Goal: Information Seeking & Learning: Check status

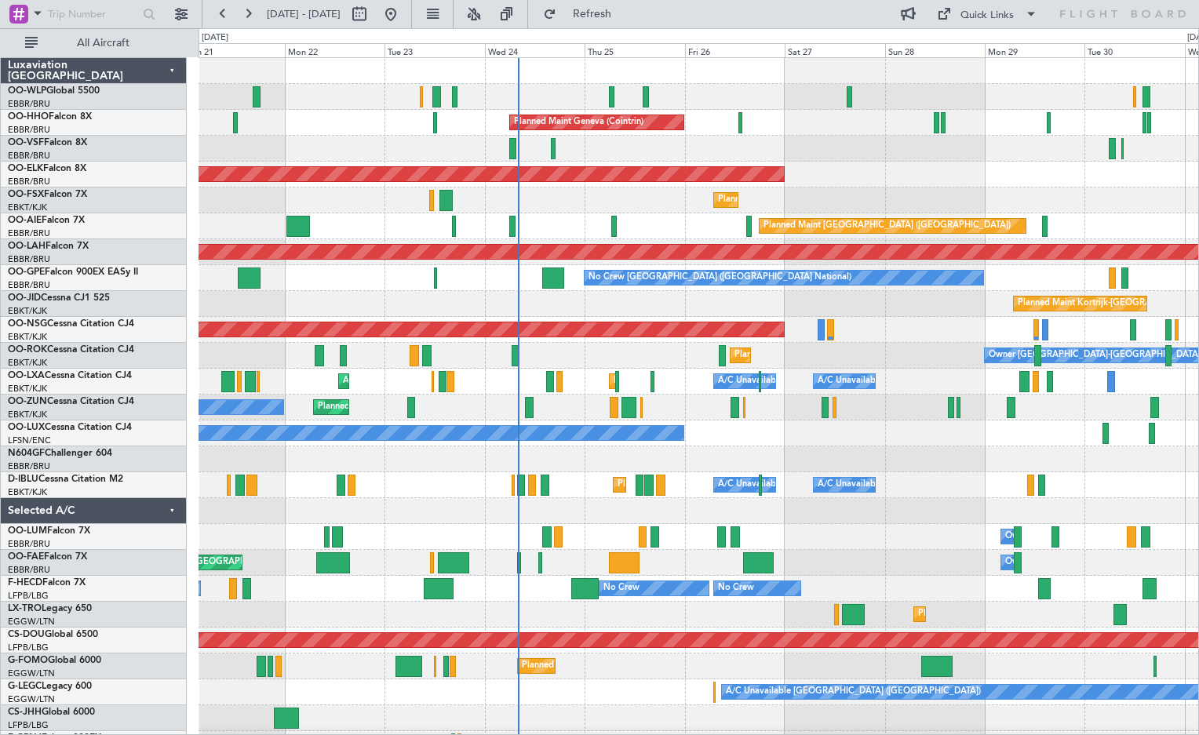
click at [696, 447] on div "Planned Maint Milan (Linate) Planned Maint Geneva ([GEOGRAPHIC_DATA]) AOG Maint…" at bounding box center [699, 433] width 1000 height 751
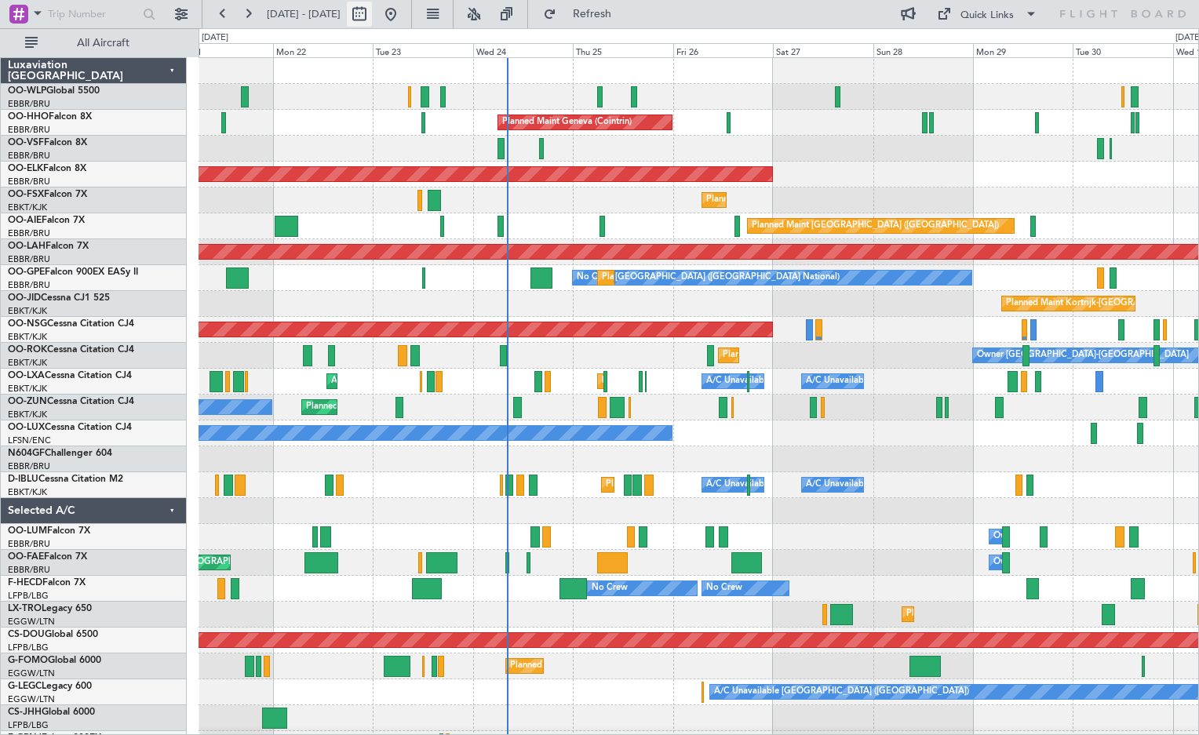
click at [372, 18] on button at bounding box center [359, 14] width 25 height 25
select select "9"
select select "2025"
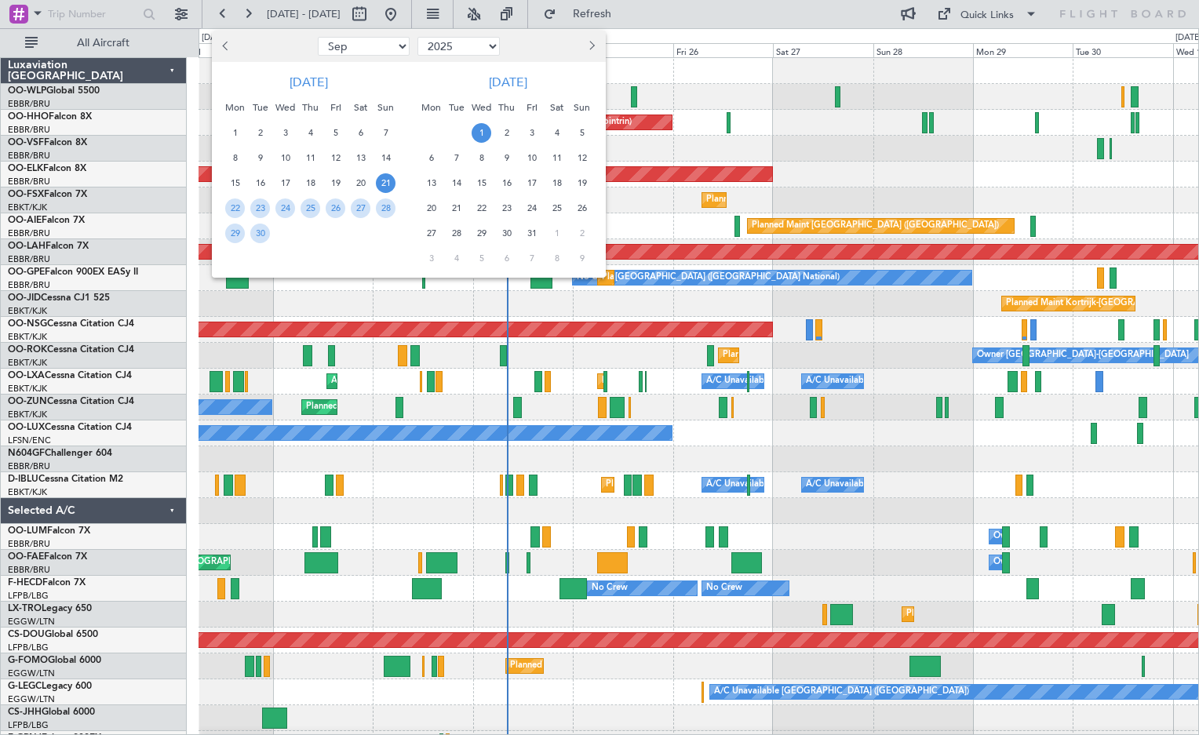
click at [589, 40] on button "Next month" at bounding box center [590, 46] width 17 height 25
click at [591, 41] on button "Next month" at bounding box center [590, 46] width 17 height 25
select select "1"
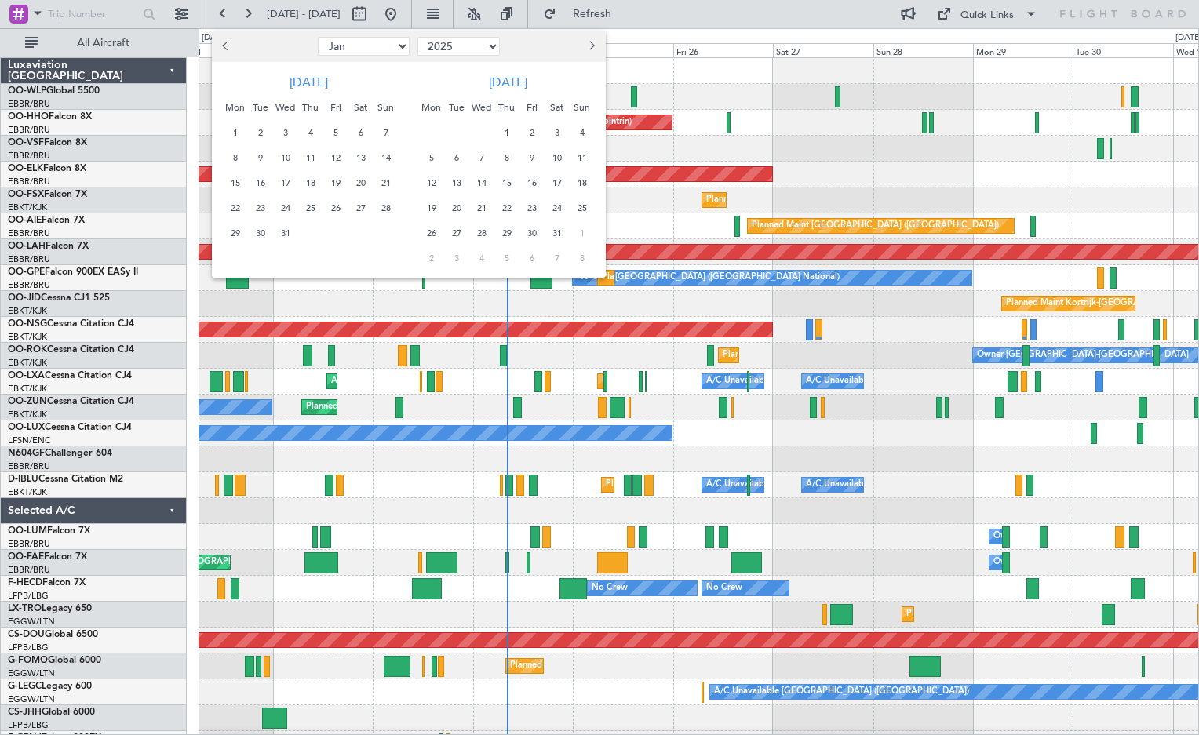
select select "2026"
click at [239, 213] on span "19" at bounding box center [235, 209] width 20 height 20
click at [427, 157] on span "2" at bounding box center [431, 158] width 20 height 20
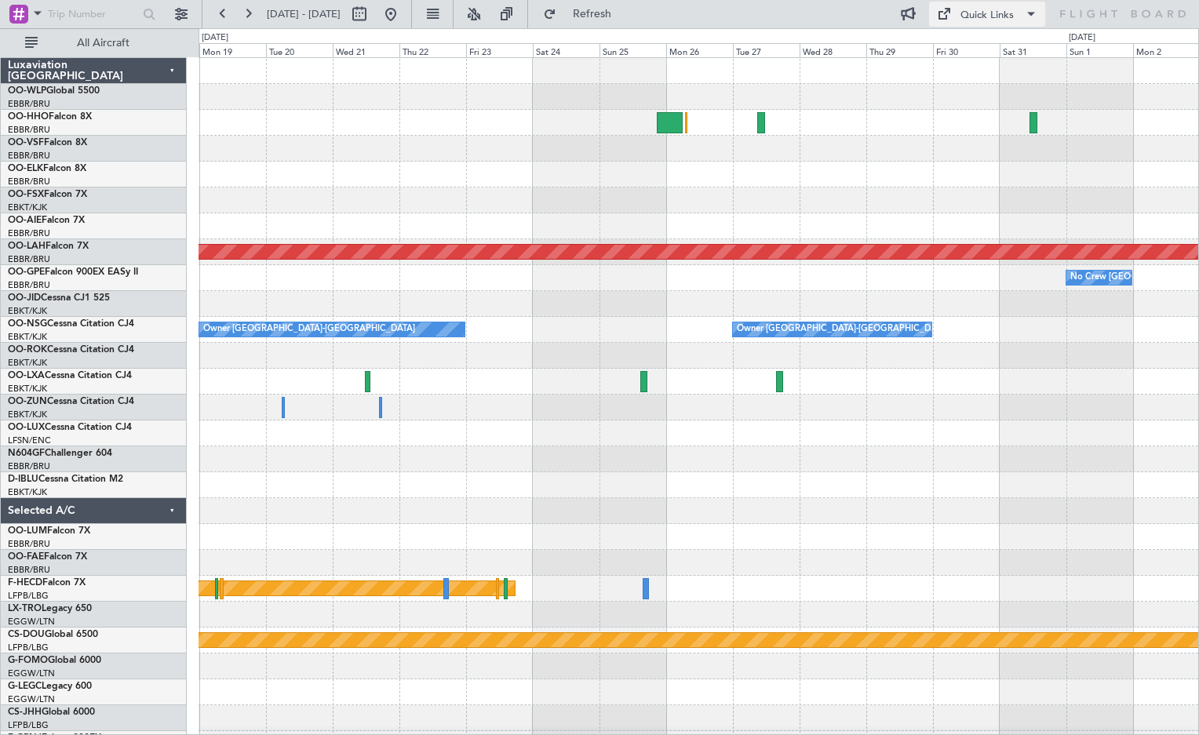
click at [975, 13] on div "Quick Links" at bounding box center [987, 16] width 53 height 16
click at [983, 41] on button "Trip Builder" at bounding box center [988, 52] width 118 height 38
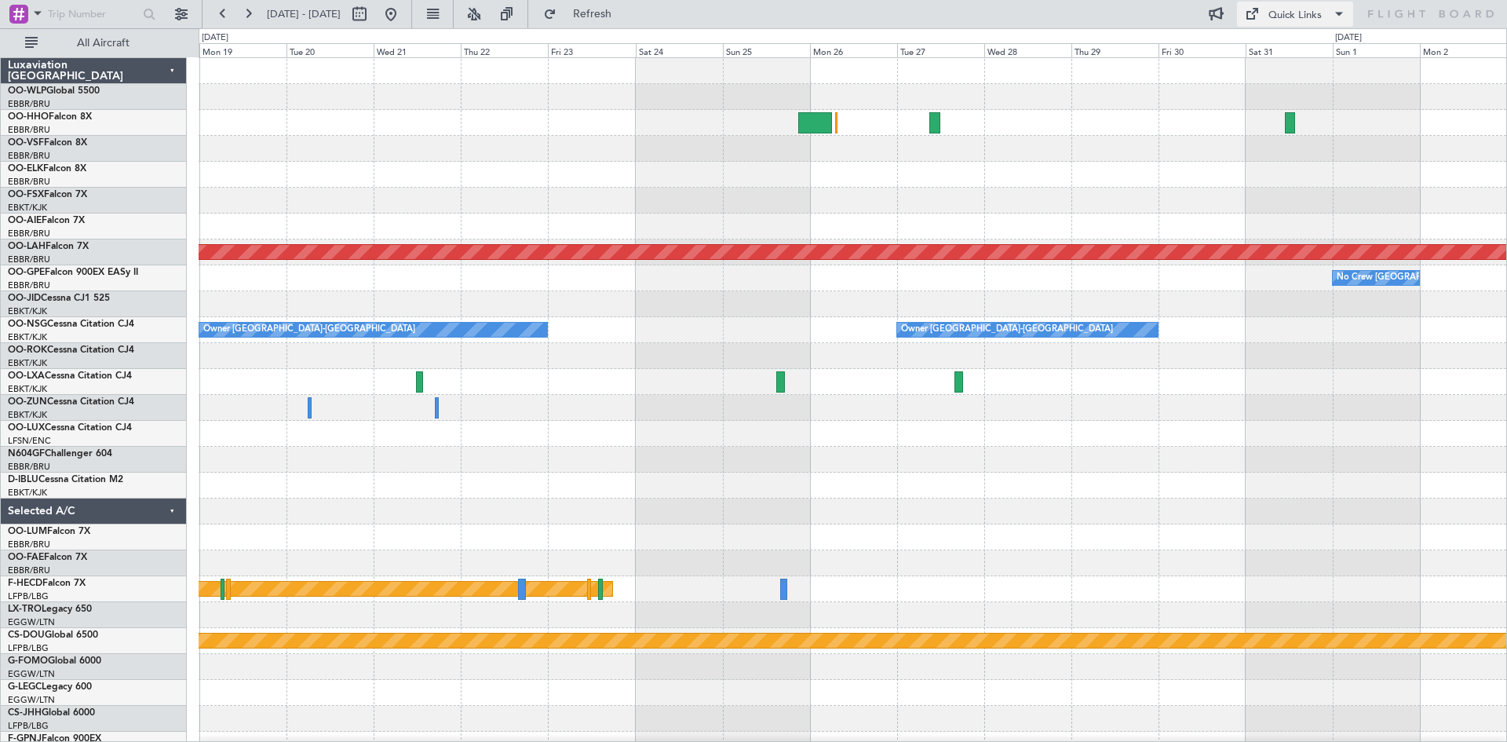
click at [1198, 12] on div "Quick Links" at bounding box center [1294, 16] width 53 height 16
click at [1198, 59] on button "Trip Builder" at bounding box center [1296, 52] width 118 height 38
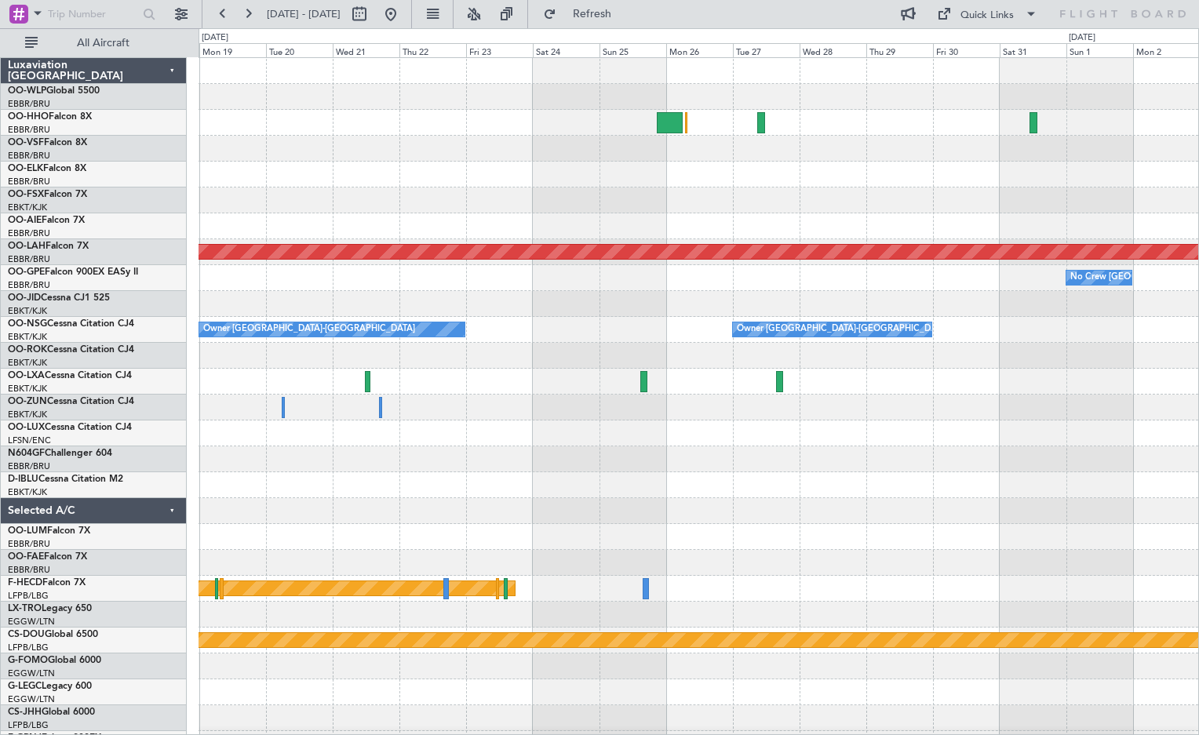
click at [403, 8] on div at bounding box center [375, 14] width 57 height 25
click at [372, 9] on button at bounding box center [359, 14] width 25 height 25
select select "2026"
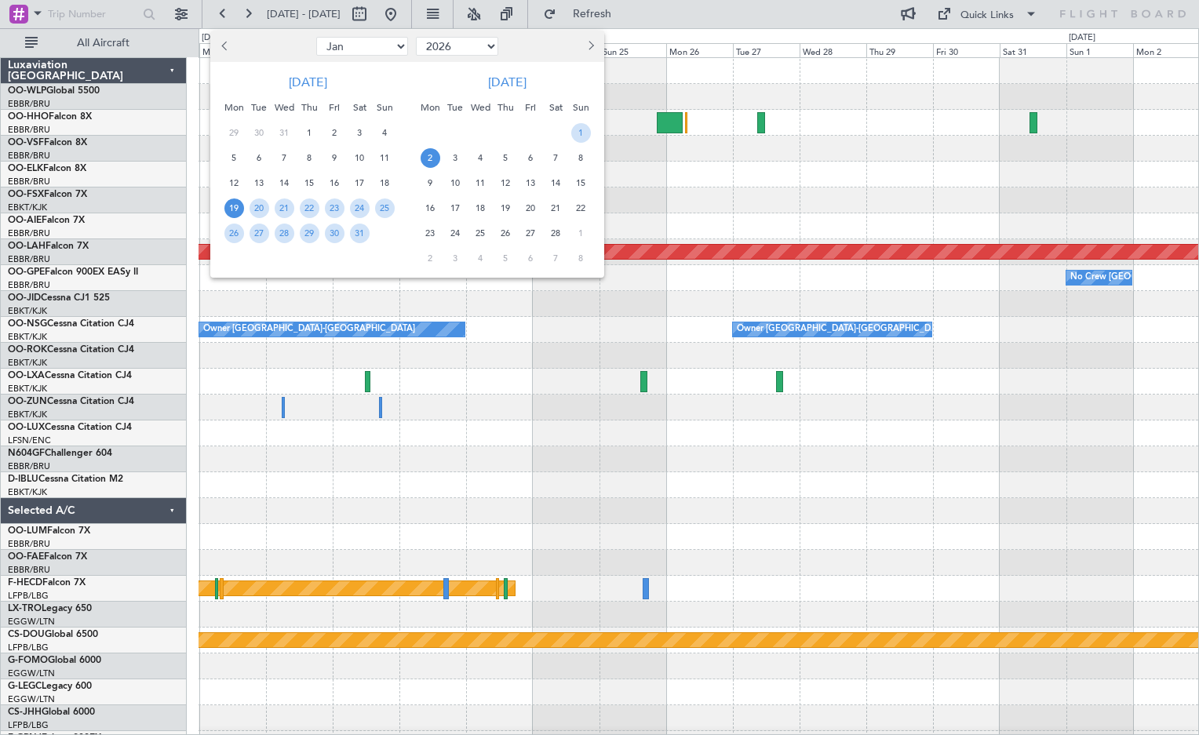
click at [410, 480] on div at bounding box center [599, 367] width 1199 height 735
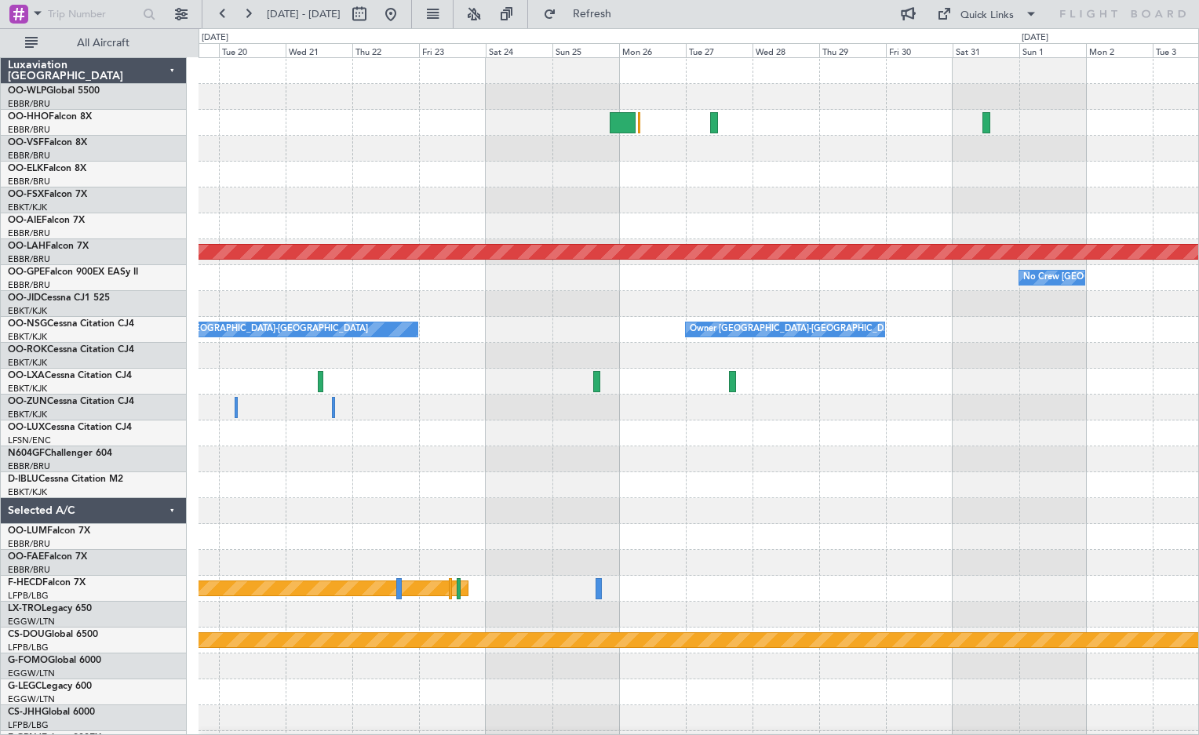
click at [839, 300] on div at bounding box center [699, 304] width 1000 height 26
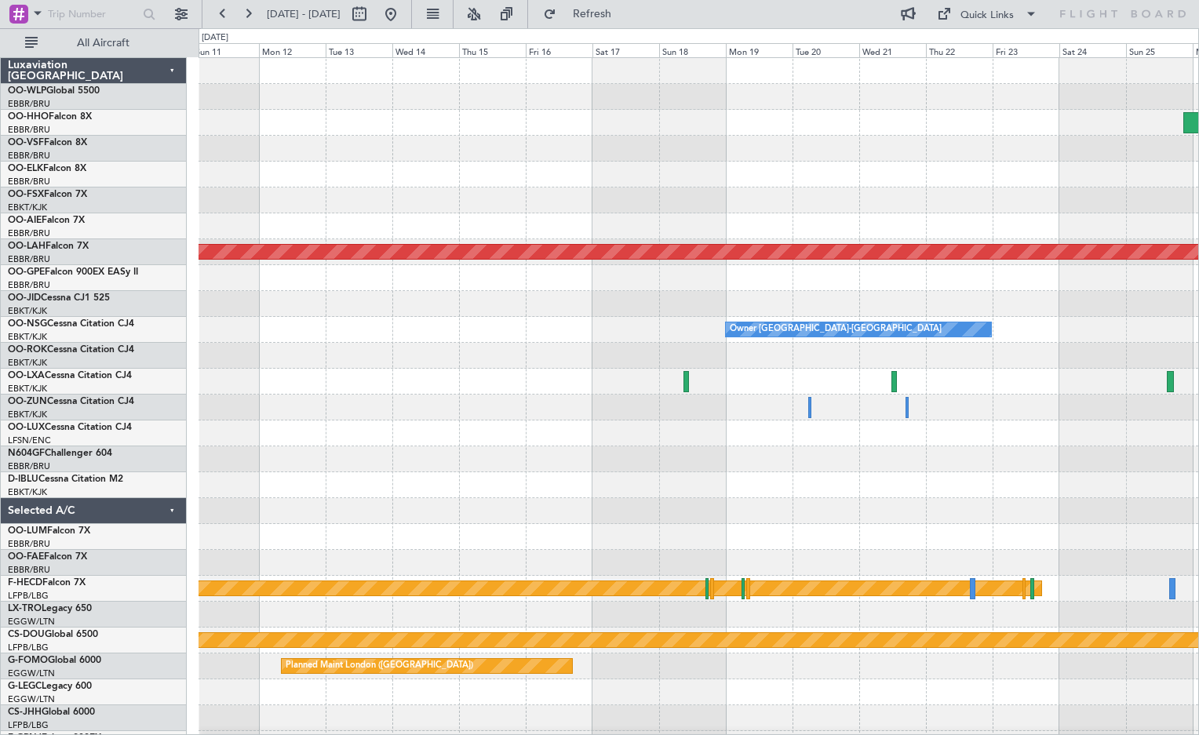
click at [892, 314] on div at bounding box center [699, 304] width 1000 height 26
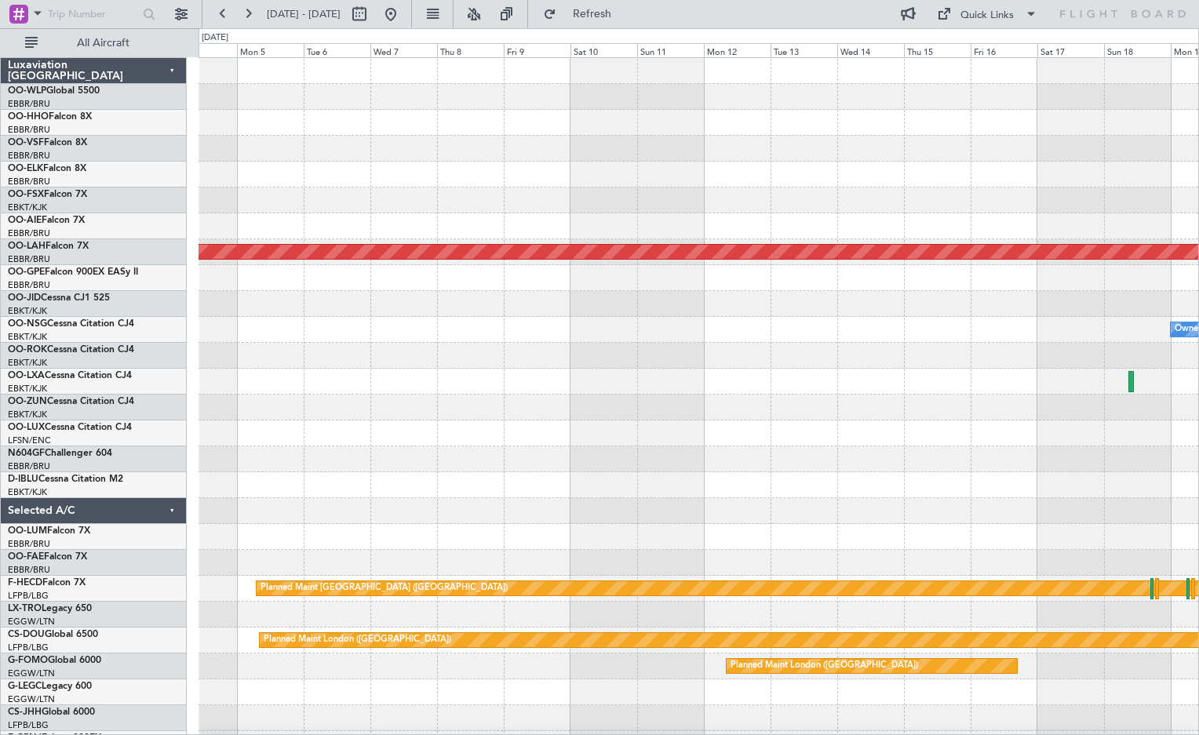
click at [639, 313] on div at bounding box center [699, 304] width 1000 height 26
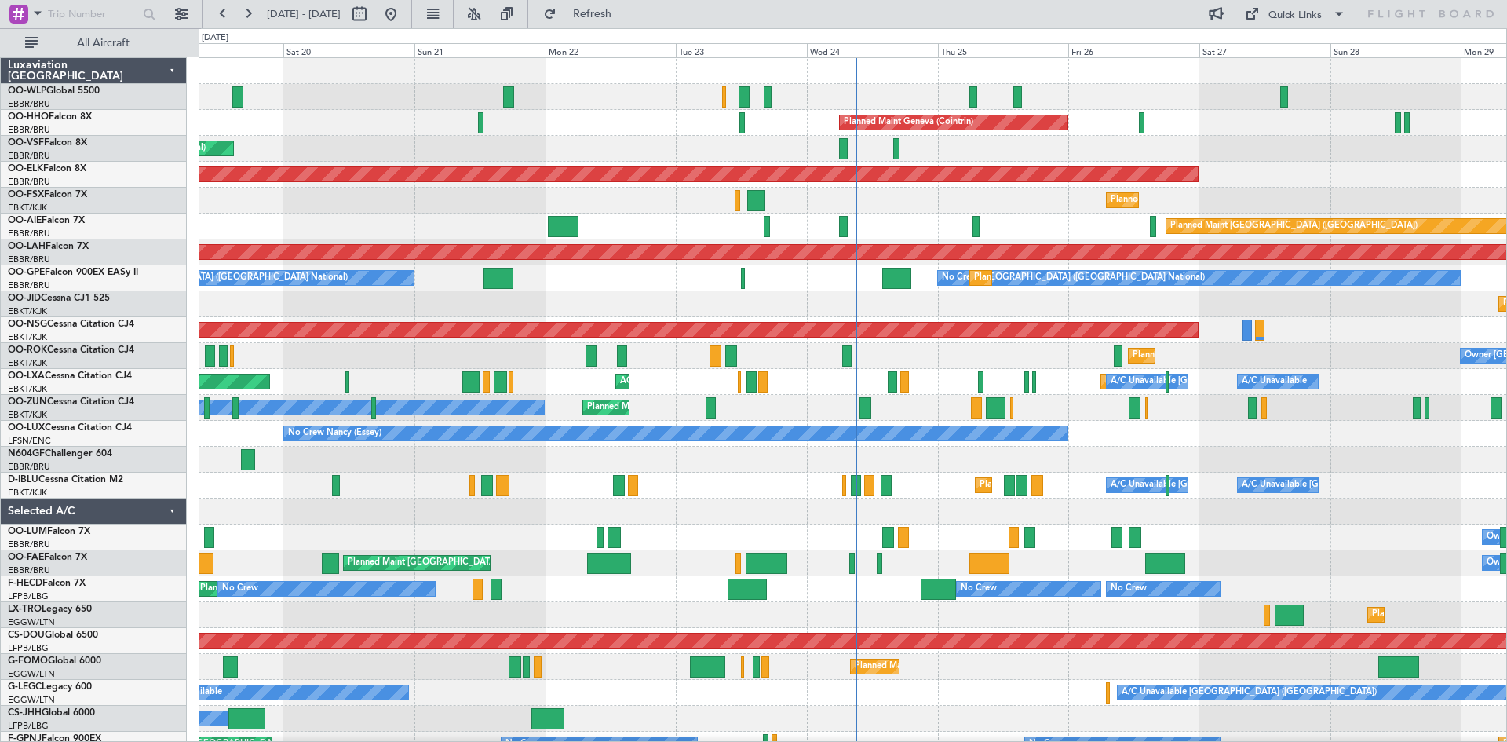
click at [658, 184] on div "Planned Maint Kortrijk-[GEOGRAPHIC_DATA]" at bounding box center [852, 175] width 1307 height 26
click at [644, 219] on div "Planned Maint [GEOGRAPHIC_DATA] ([GEOGRAPHIC_DATA])" at bounding box center [852, 226] width 1307 height 26
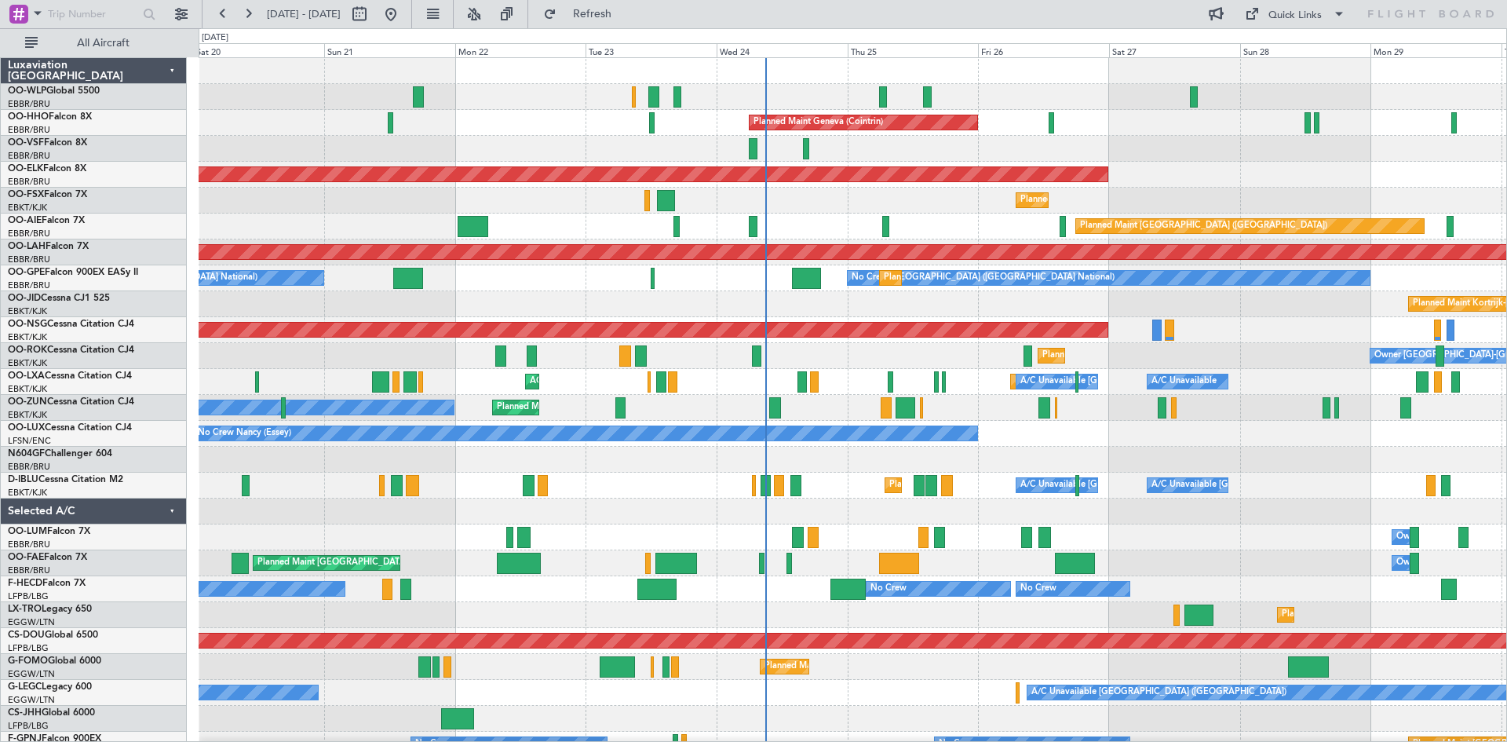
click at [777, 282] on div "No Crew Brussels (Brussels National) No Crew Brussels (Brussels National) Plann…" at bounding box center [852, 278] width 1307 height 26
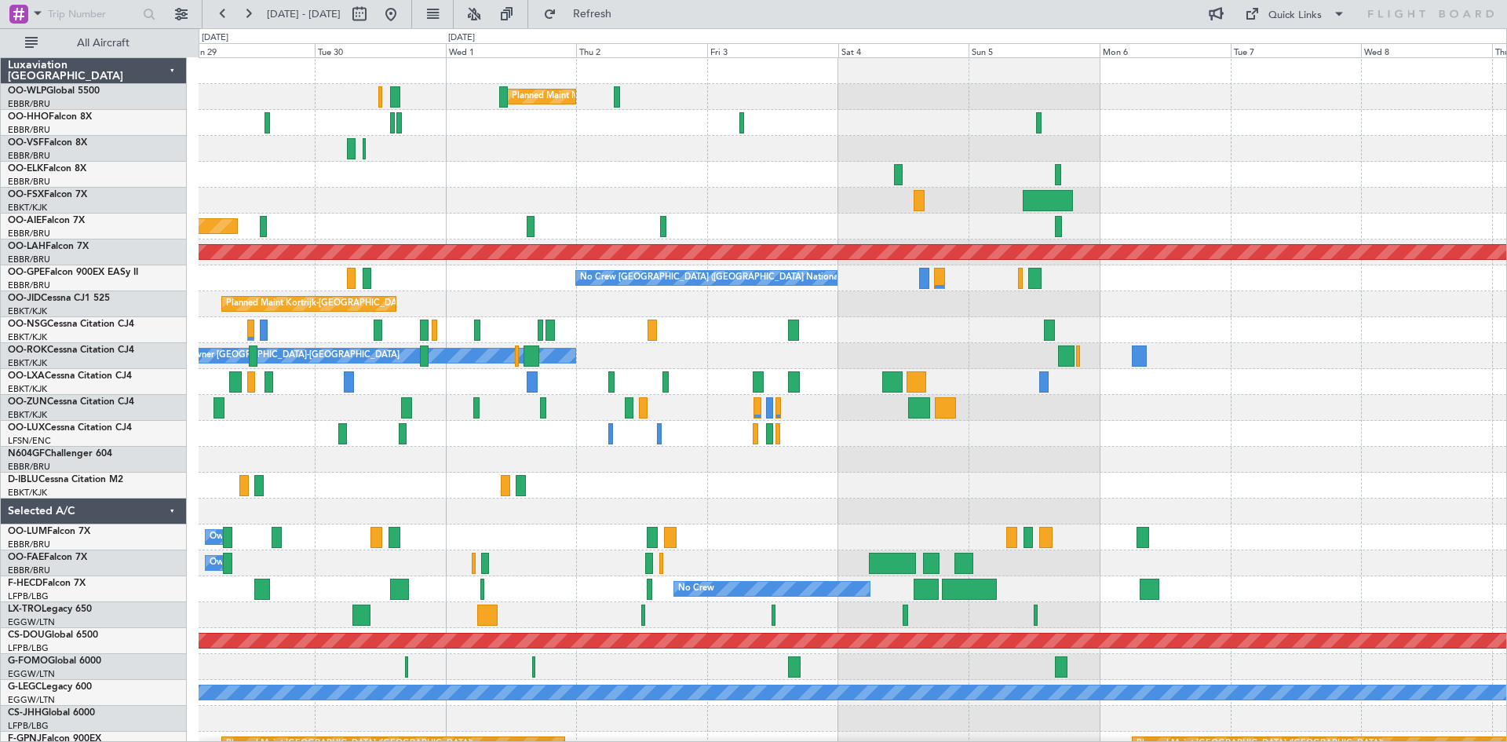
click at [0, 279] on div "Planned Maint Milan (Linate) Planned Maint Kortrijk-Wevelgem Planned Maint Lond…" at bounding box center [753, 384] width 1507 height 713
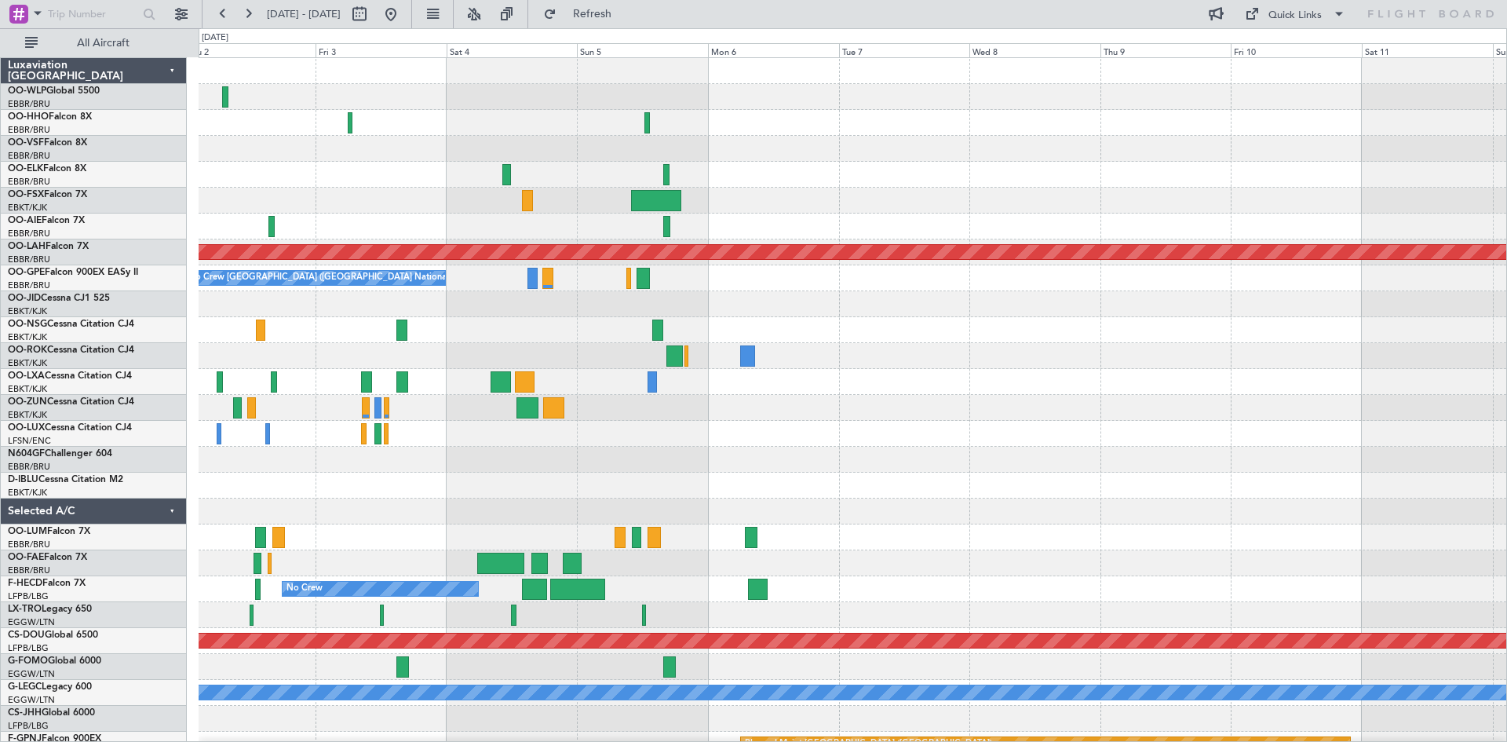
click at [0, 326] on div "Planned Maint Milan (Linate) Planned Maint Alton-st Louis (St Louis Regl) No Cr…" at bounding box center [753, 384] width 1507 height 713
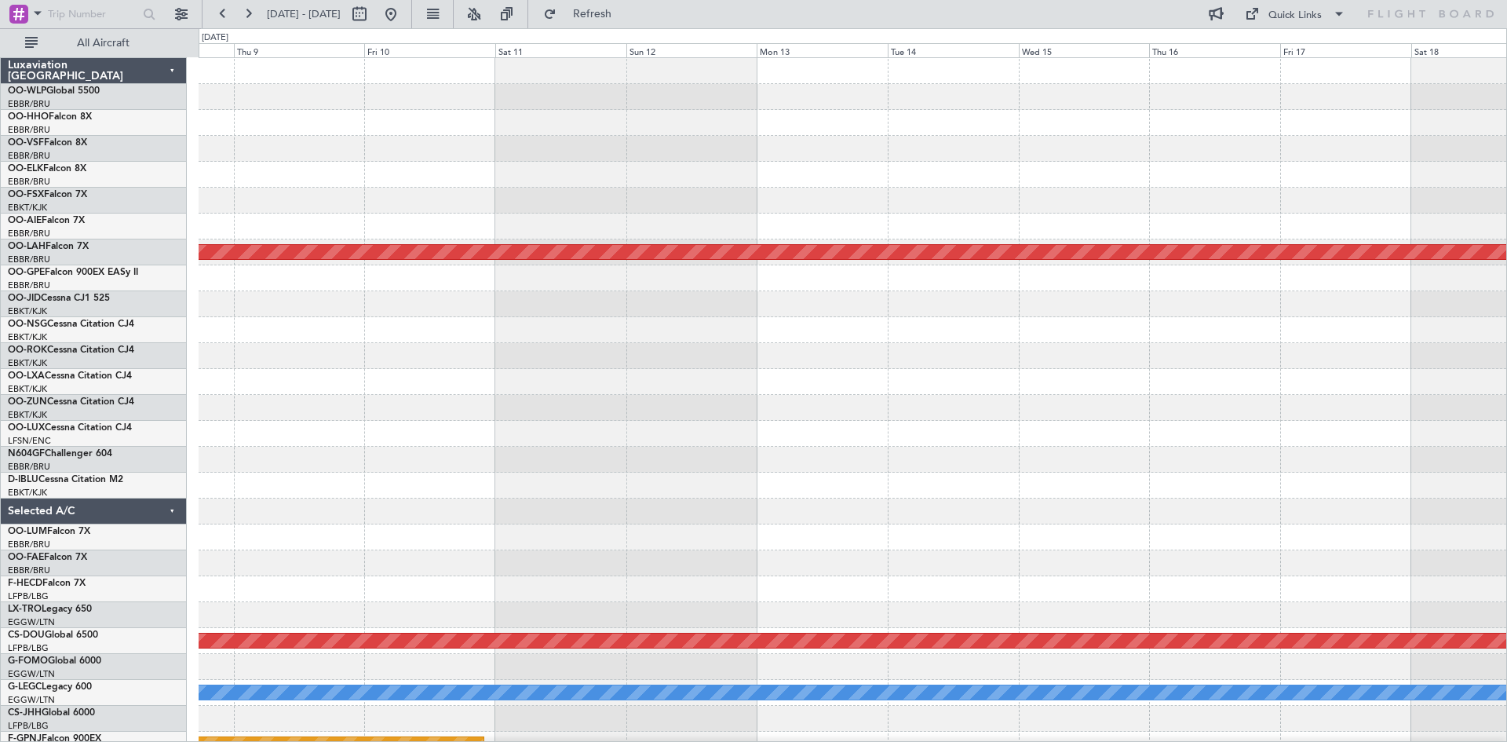
click at [5, 376] on div "Planned Maint Alton-st Louis (St Louis Regl) Planned Maint London (Biggin Hill)…" at bounding box center [753, 384] width 1507 height 713
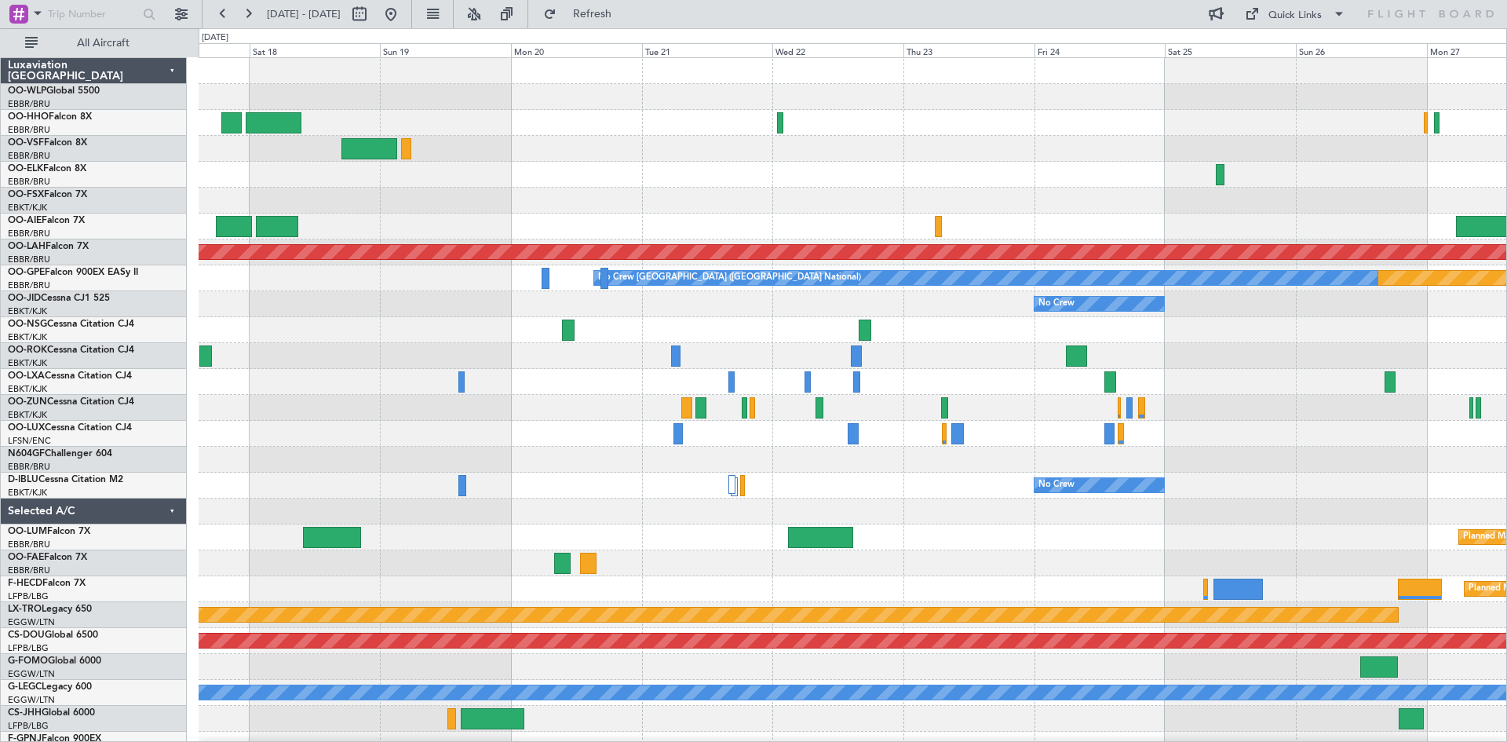
click at [403, 11] on div at bounding box center [375, 14] width 57 height 25
click at [403, 10] on button at bounding box center [390, 14] width 25 height 25
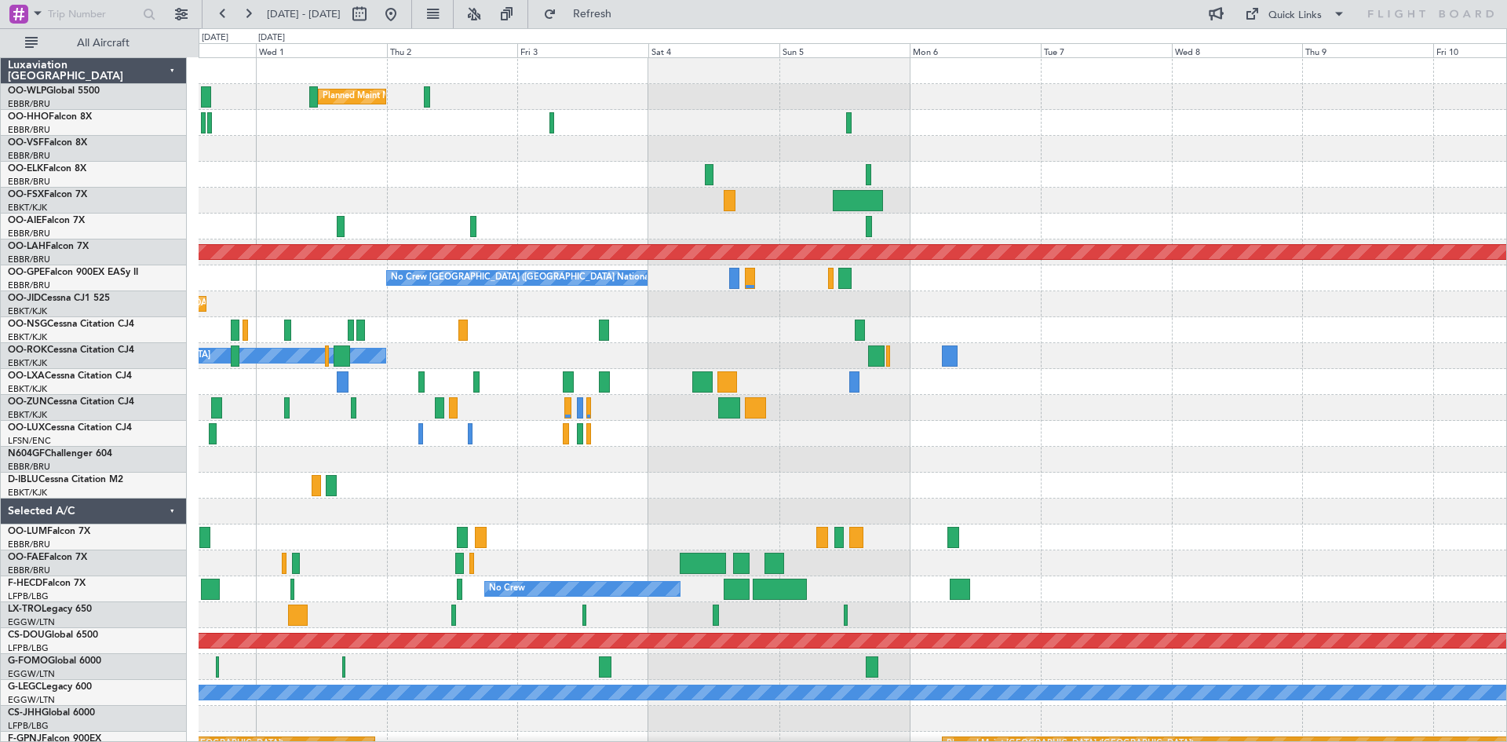
click at [442, 291] on div "Planned Maint Milan (Linate) Planned Maint London (Farnborough) Planned Maint A…" at bounding box center [852, 433] width 1307 height 751
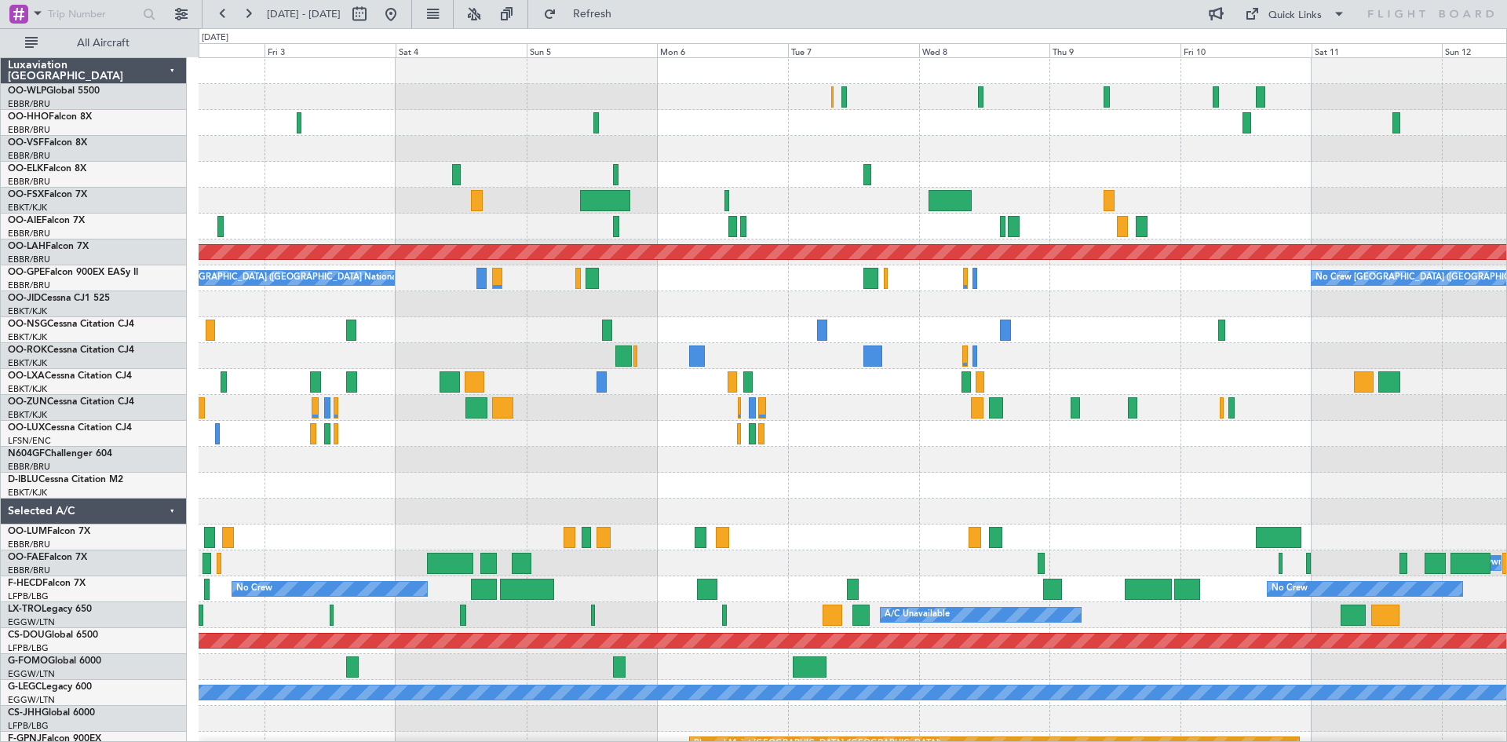
click at [581, 323] on div "Planned Maint Milan (Linate) Planned Maint Alton-st Louis (St Louis Regl) No Cr…" at bounding box center [852, 433] width 1307 height 751
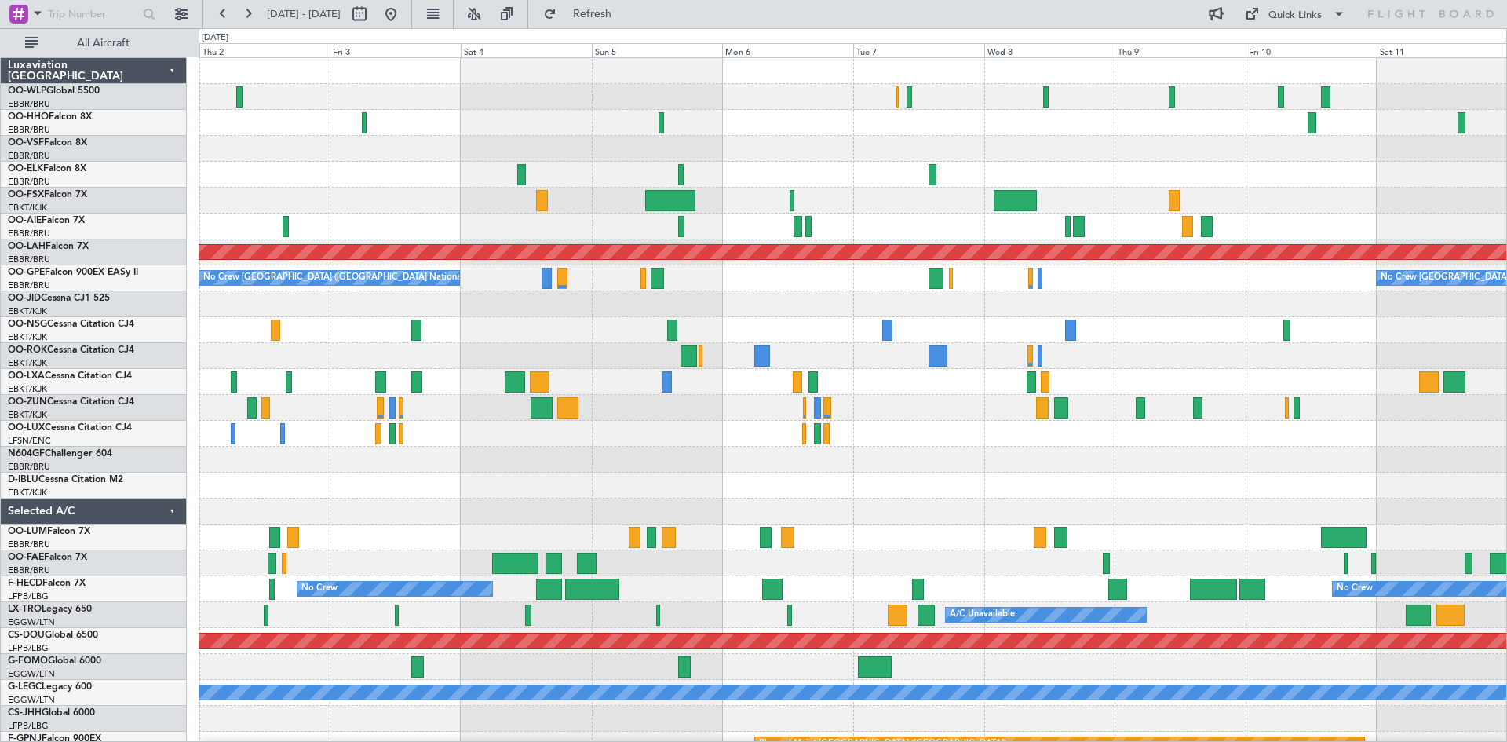
click at [540, 327] on div at bounding box center [852, 330] width 1307 height 26
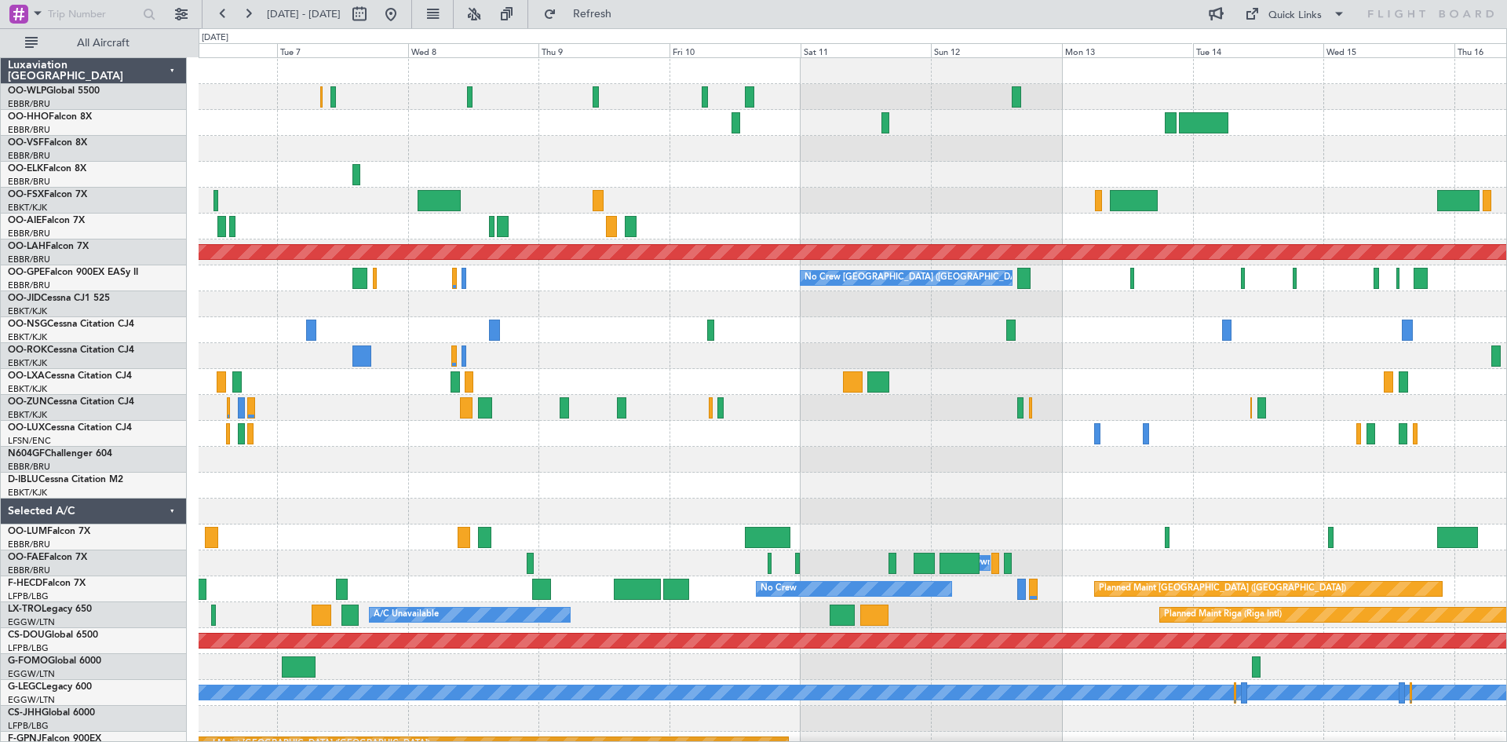
click at [581, 228] on div "Planned Maint Alton-st Louis (St Louis Regl) No Crew Brussels (Brussels Nationa…" at bounding box center [852, 433] width 1307 height 751
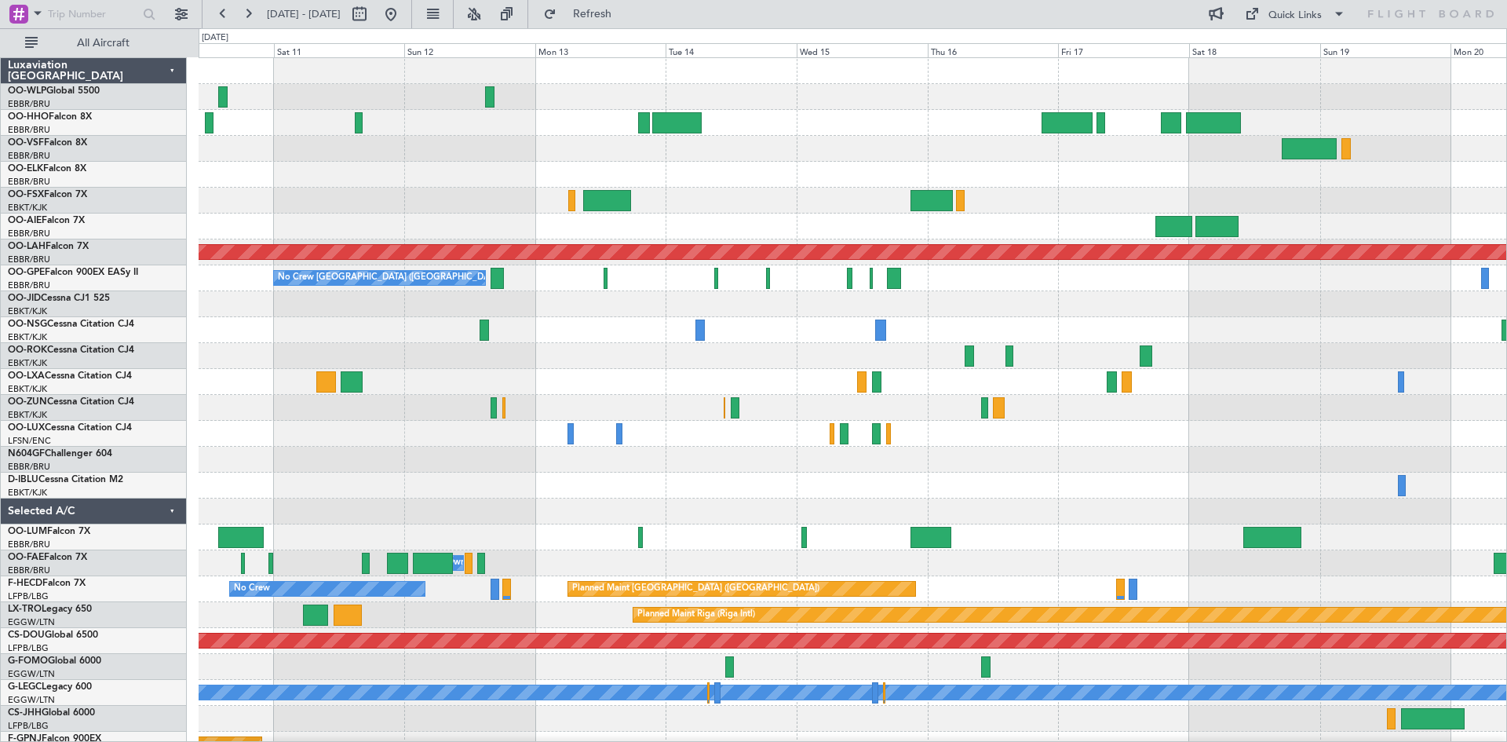
click at [773, 201] on div at bounding box center [852, 201] width 1307 height 26
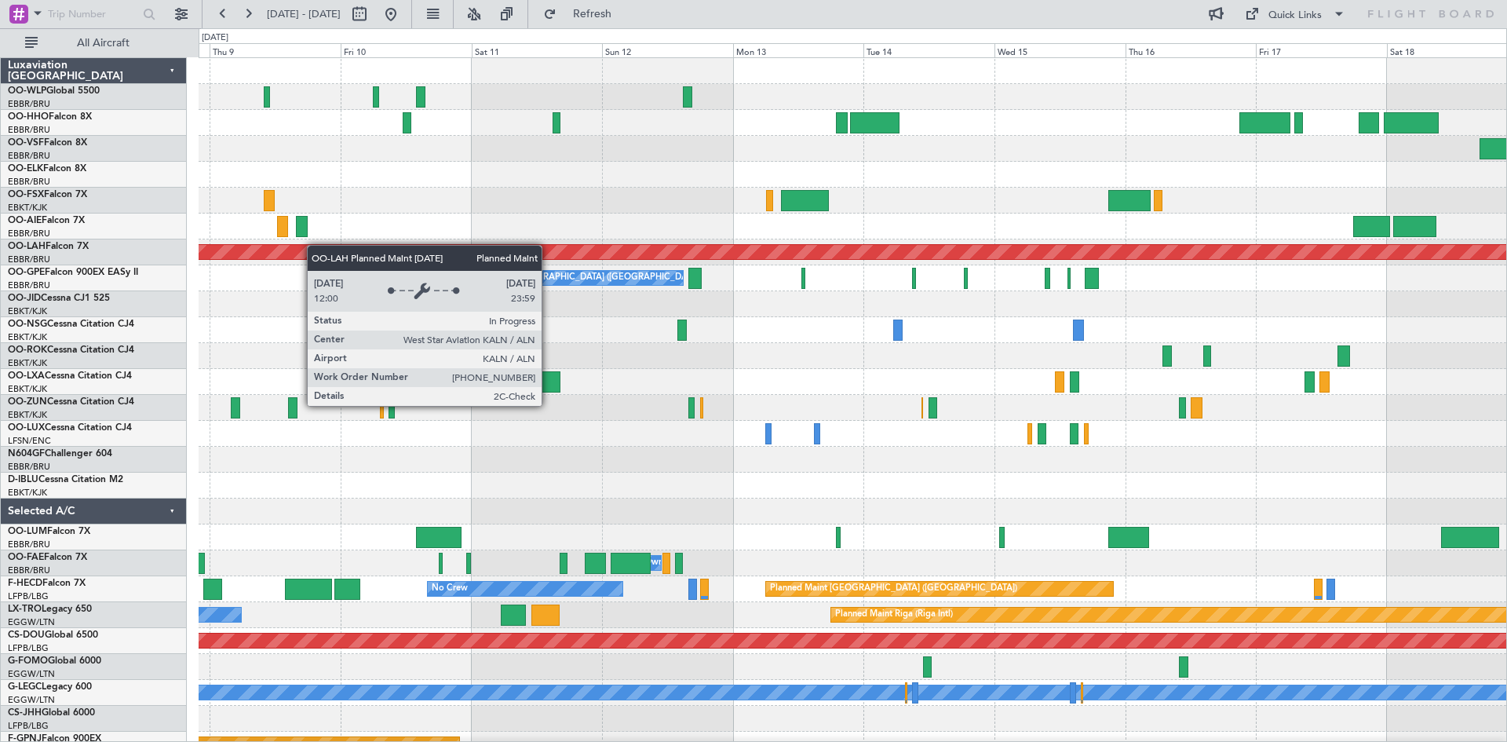
click at [1198, 246] on div "Planned Maint Alton-st Louis (St Louis Regl) No Crew Brussels (Brussels Nationa…" at bounding box center [852, 472] width 1307 height 829
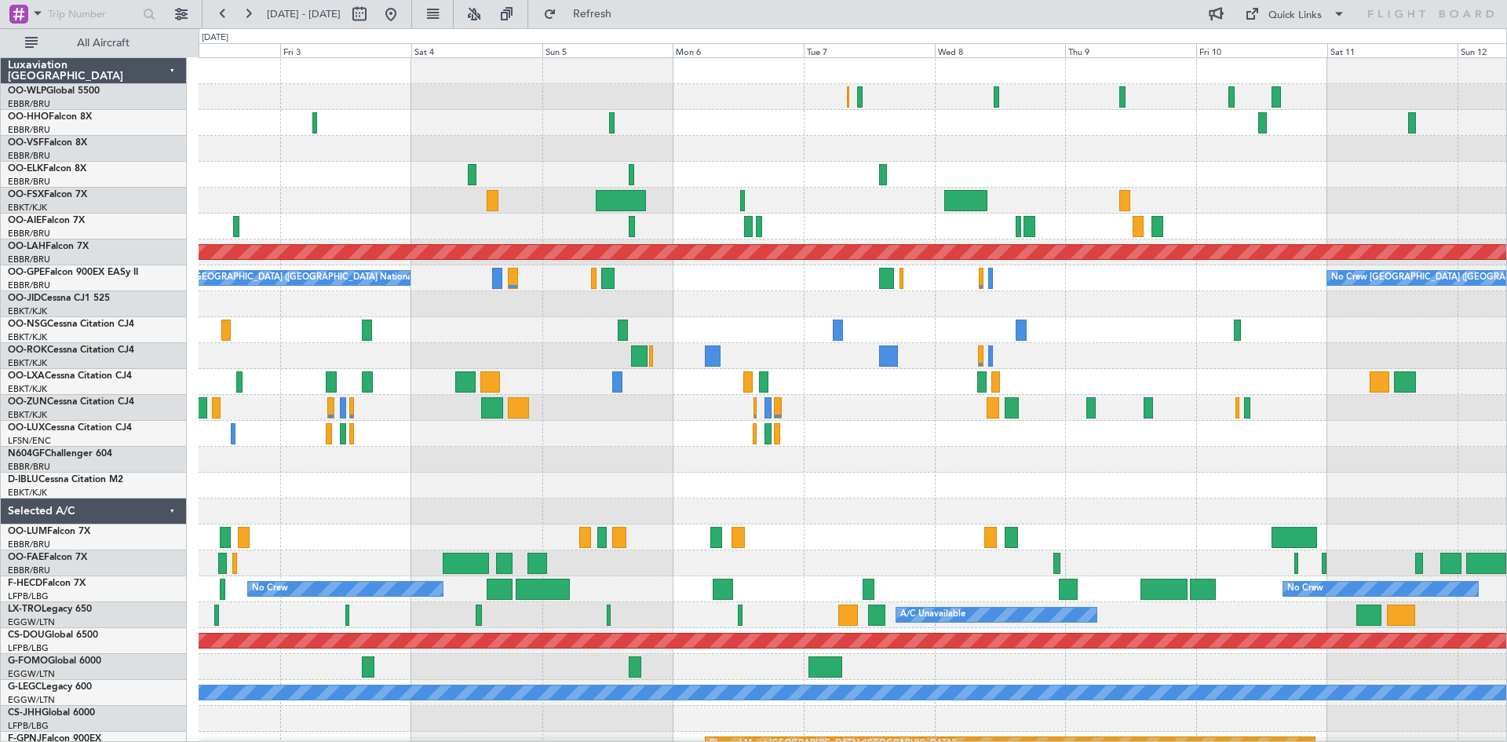
click at [548, 354] on div "Owner [GEOGRAPHIC_DATA]-[GEOGRAPHIC_DATA]" at bounding box center [852, 356] width 1307 height 26
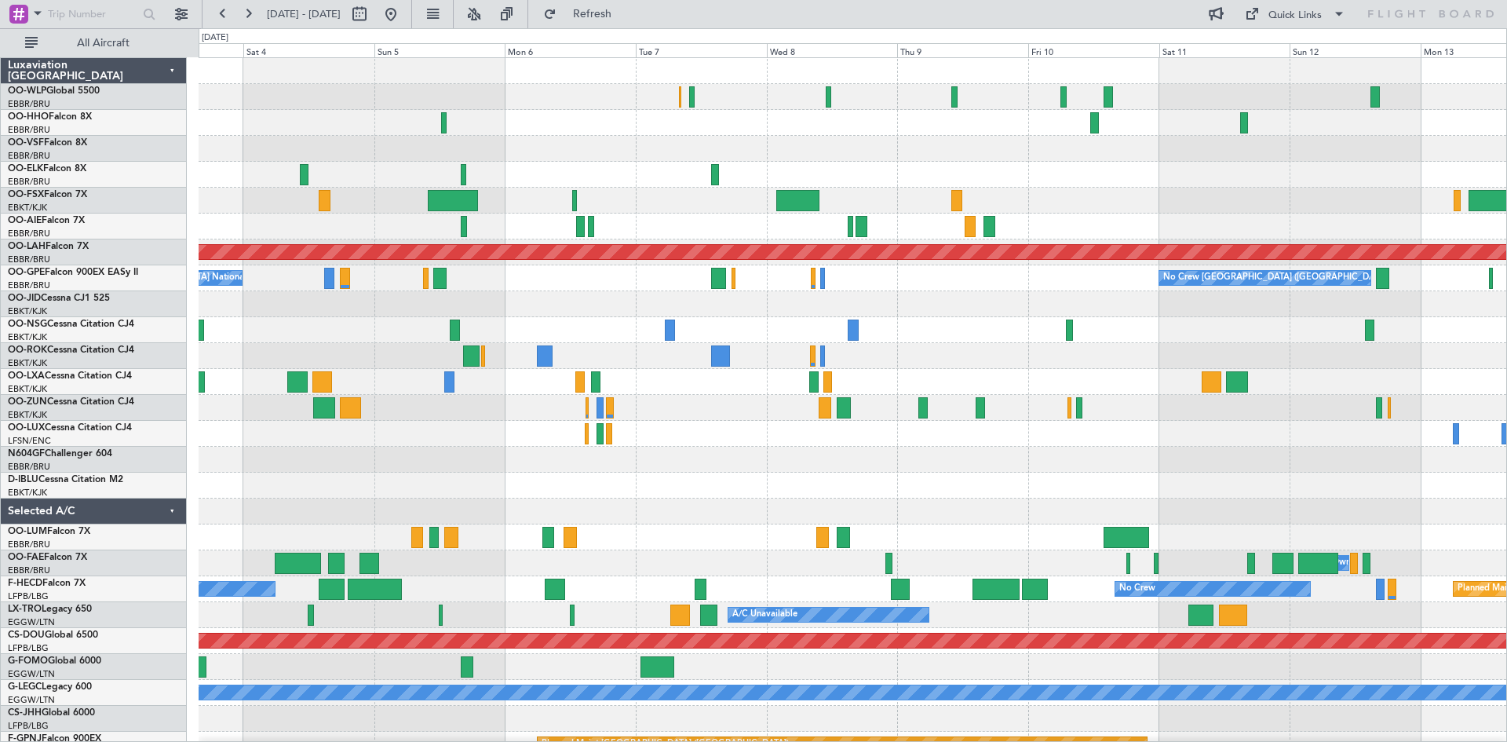
click at [891, 184] on div at bounding box center [852, 175] width 1307 height 26
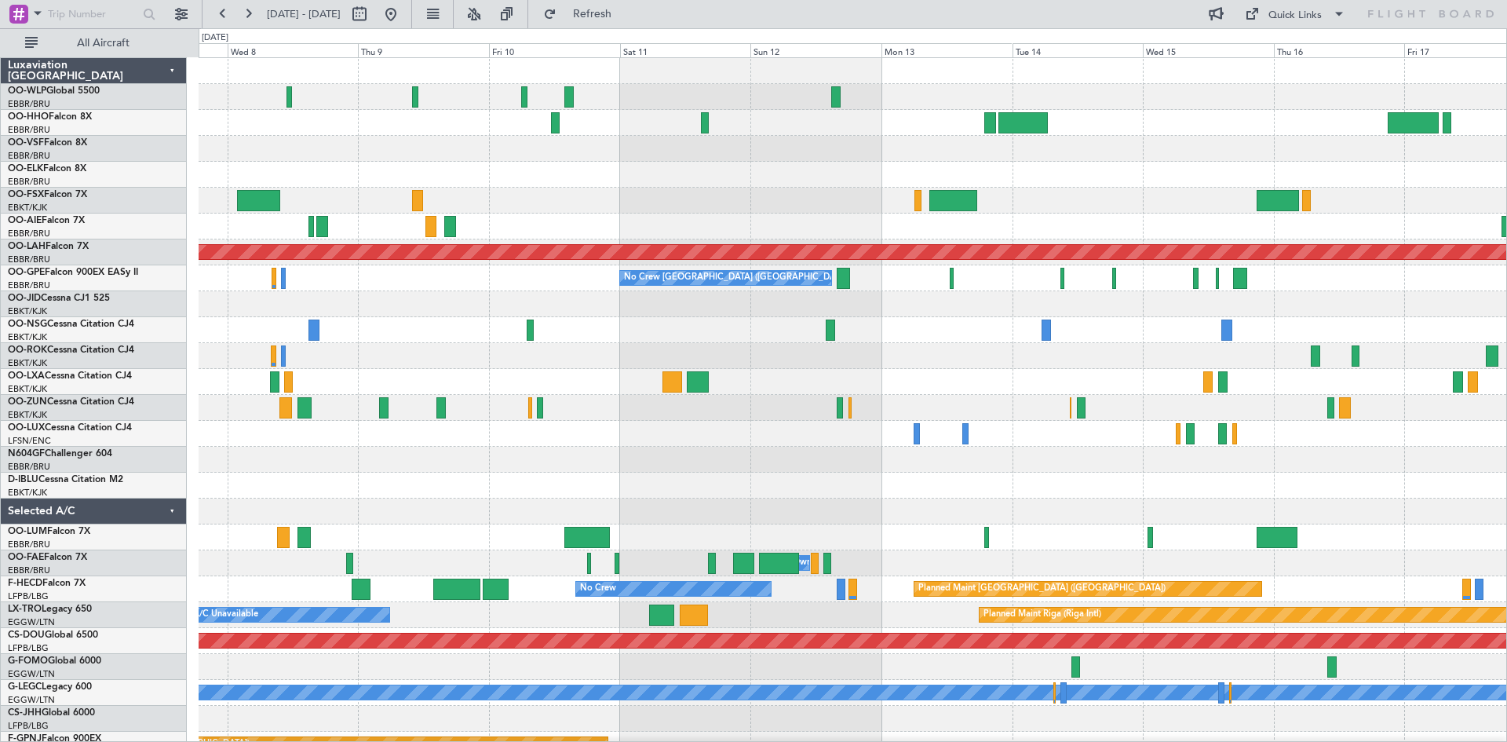
click at [289, 512] on div "Planned Maint Alton-st Louis (St Louis Regl) No Crew Brussels (Brussels Nationa…" at bounding box center [852, 433] width 1307 height 751
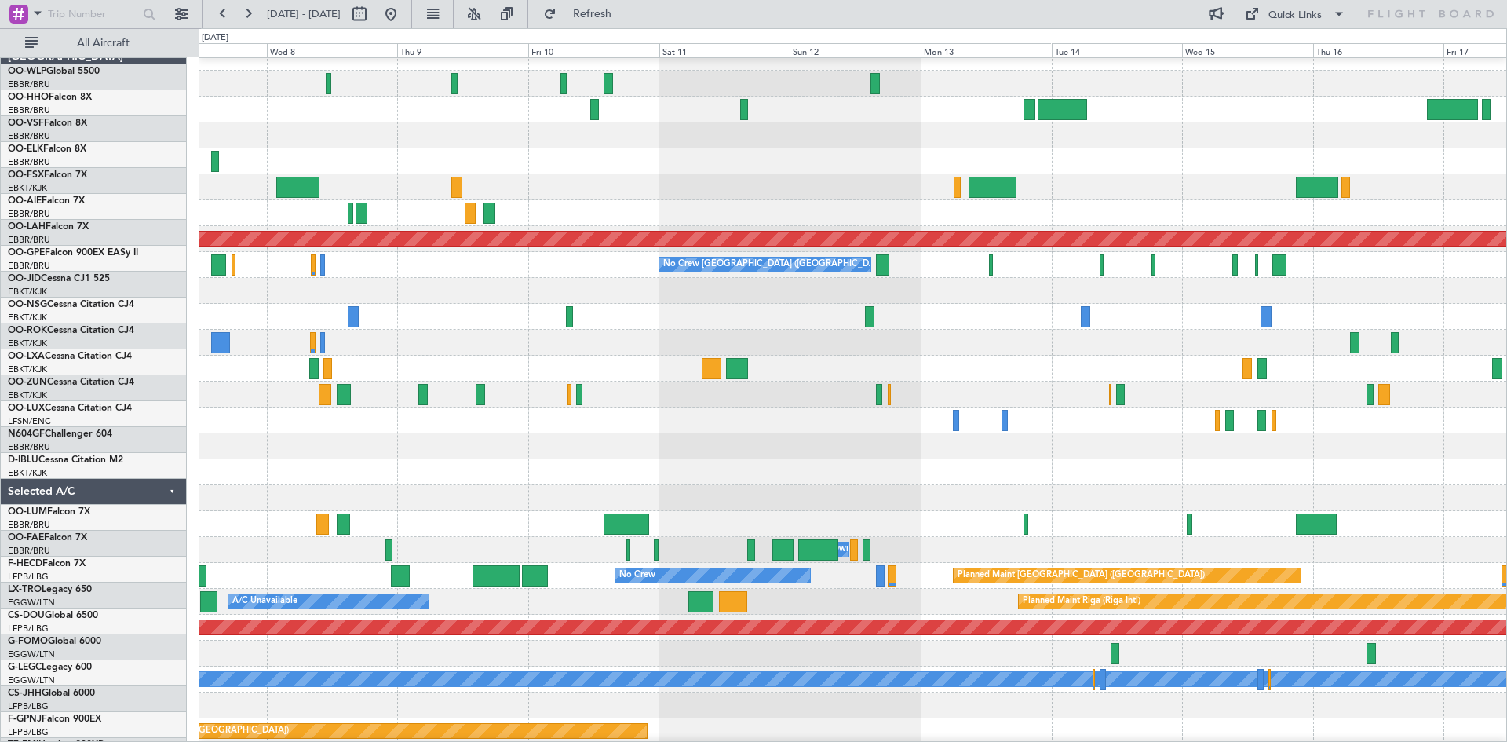
scroll to position [11, 0]
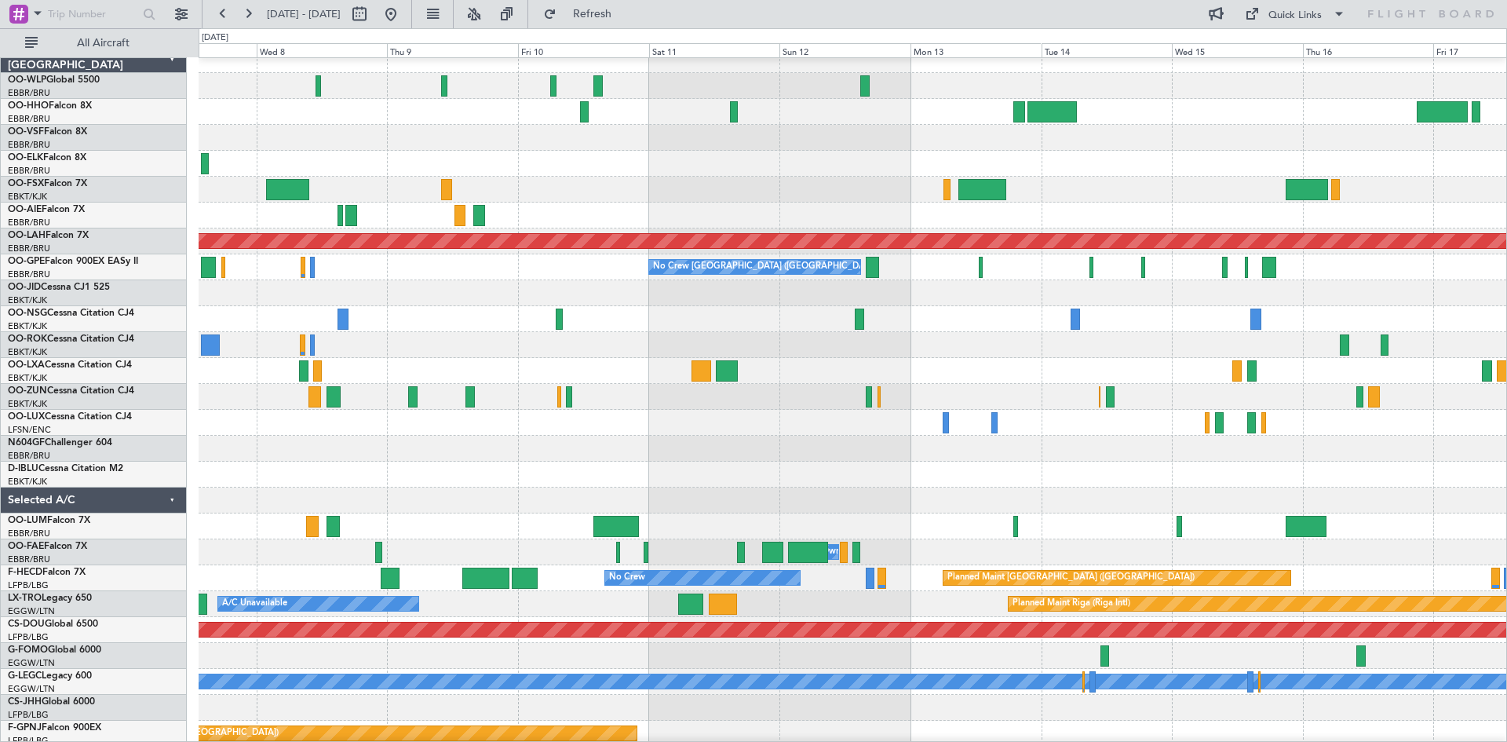
click at [1089, 186] on div at bounding box center [852, 190] width 1307 height 26
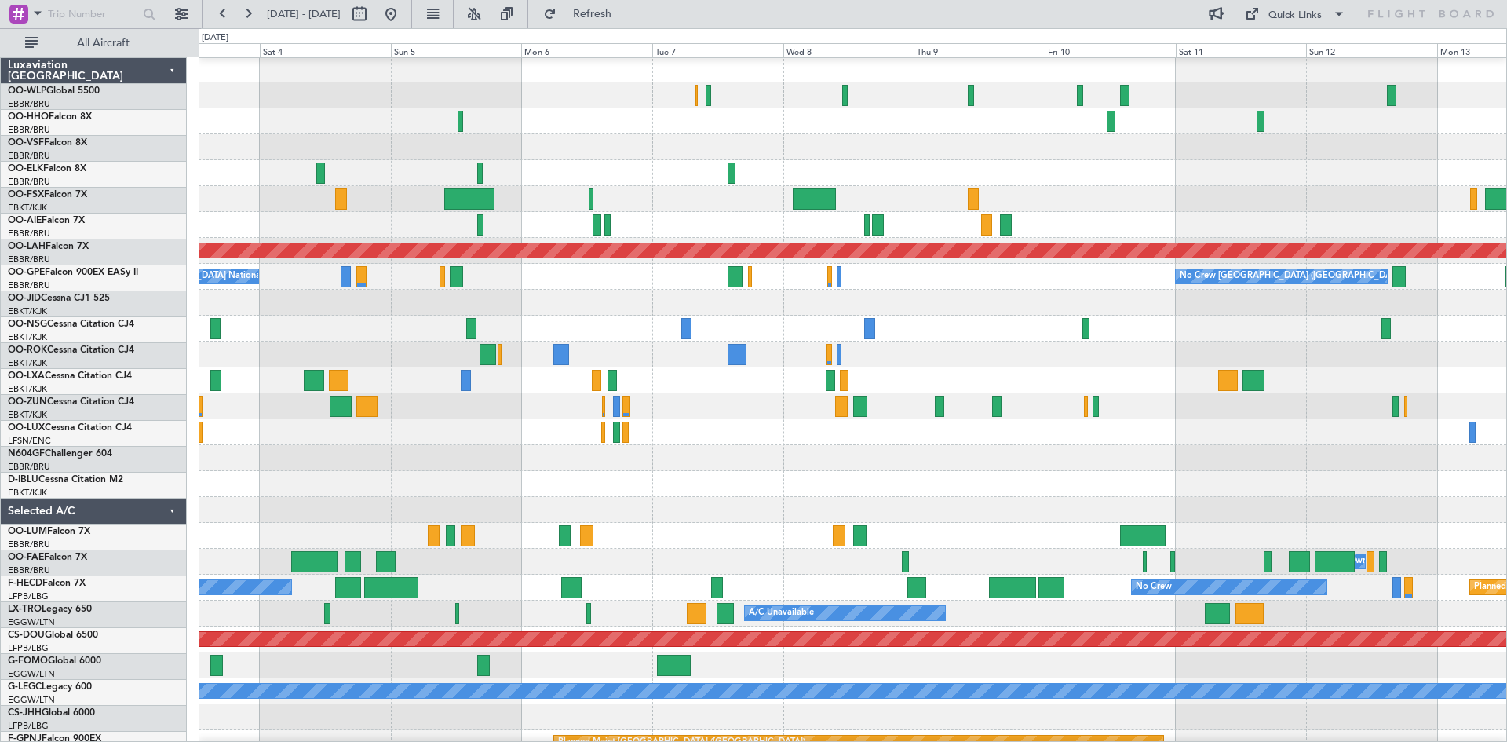
scroll to position [2, 0]
click at [1198, 187] on div at bounding box center [852, 199] width 1307 height 26
click at [669, 293] on div at bounding box center [852, 303] width 1307 height 26
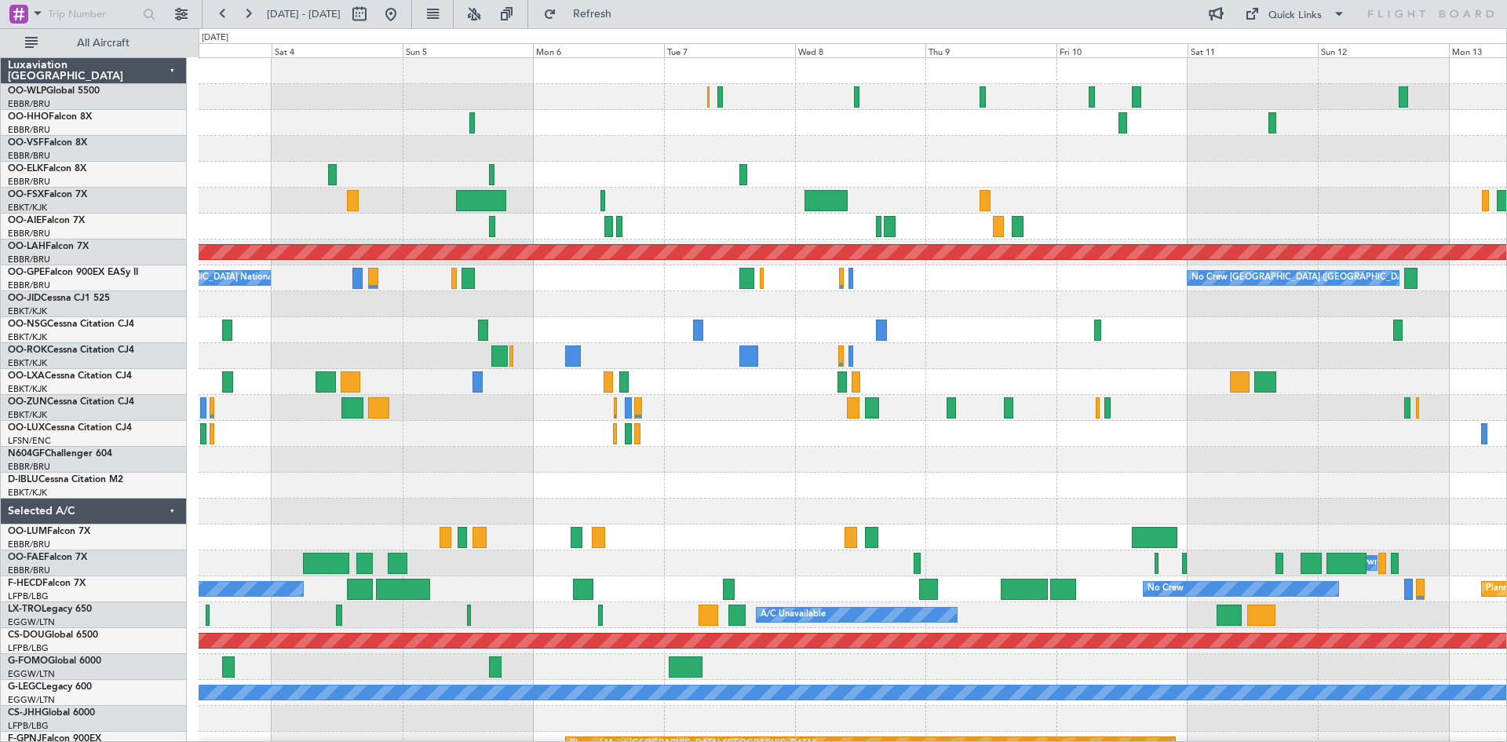
click at [732, 194] on div "Planned Maint Milan (Linate) Planned Maint Alton-st Louis (St Louis Regl) No Cr…" at bounding box center [852, 433] width 1307 height 751
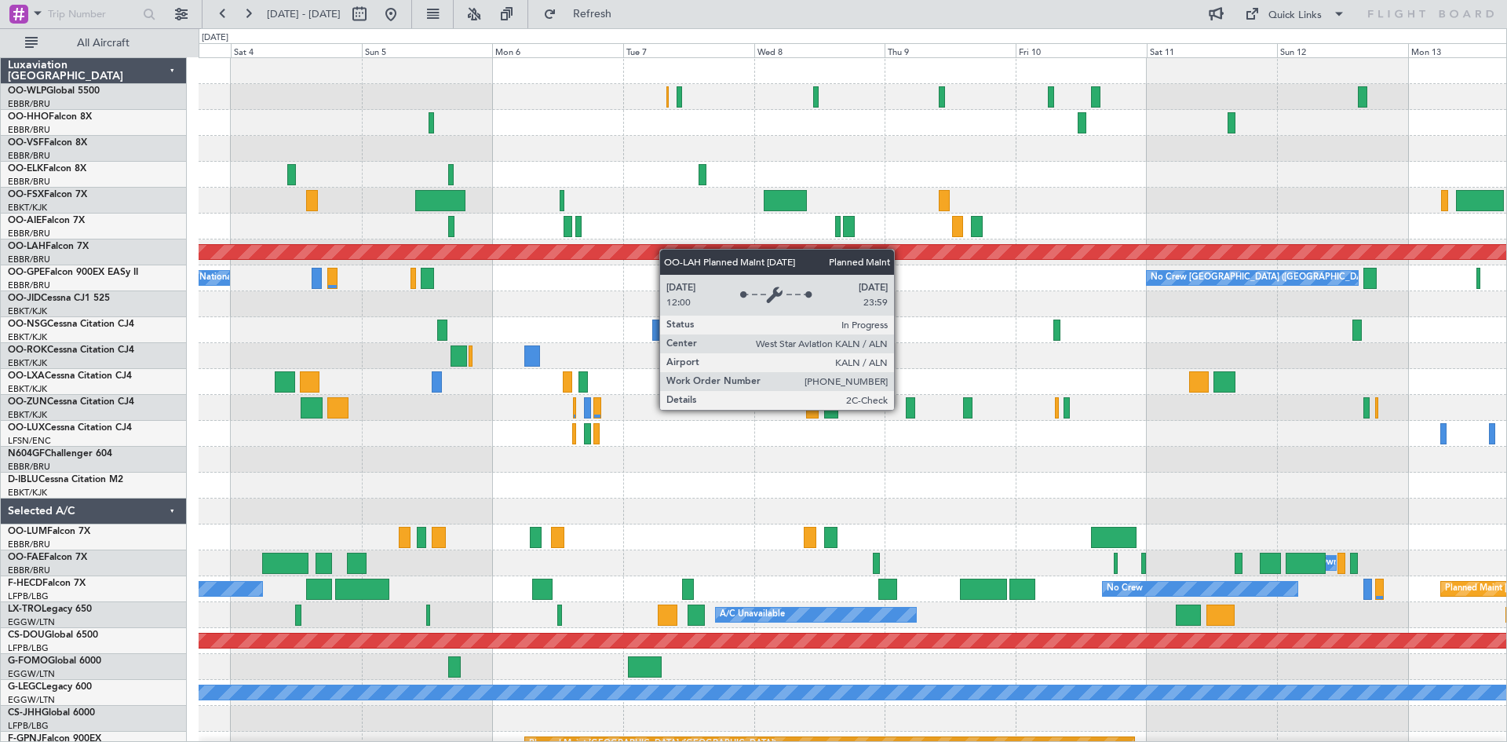
click at [654, 256] on div "Planned Maint Milan (Linate) Planned Maint Alton-st Louis (St Louis Regl) No Cr…" at bounding box center [852, 433] width 1307 height 751
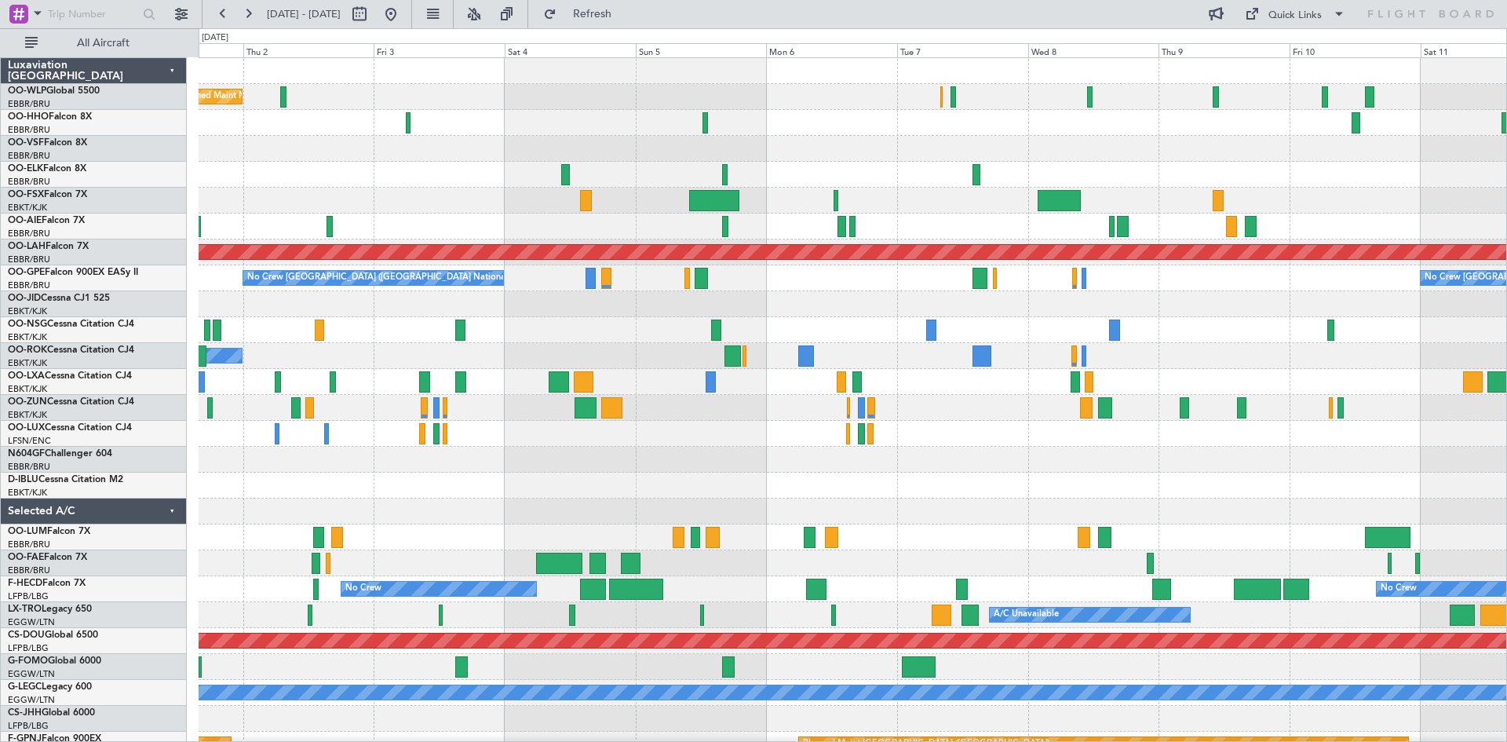
click at [782, 530] on div "Owner Melsbroek Air Base" at bounding box center [852, 537] width 1307 height 26
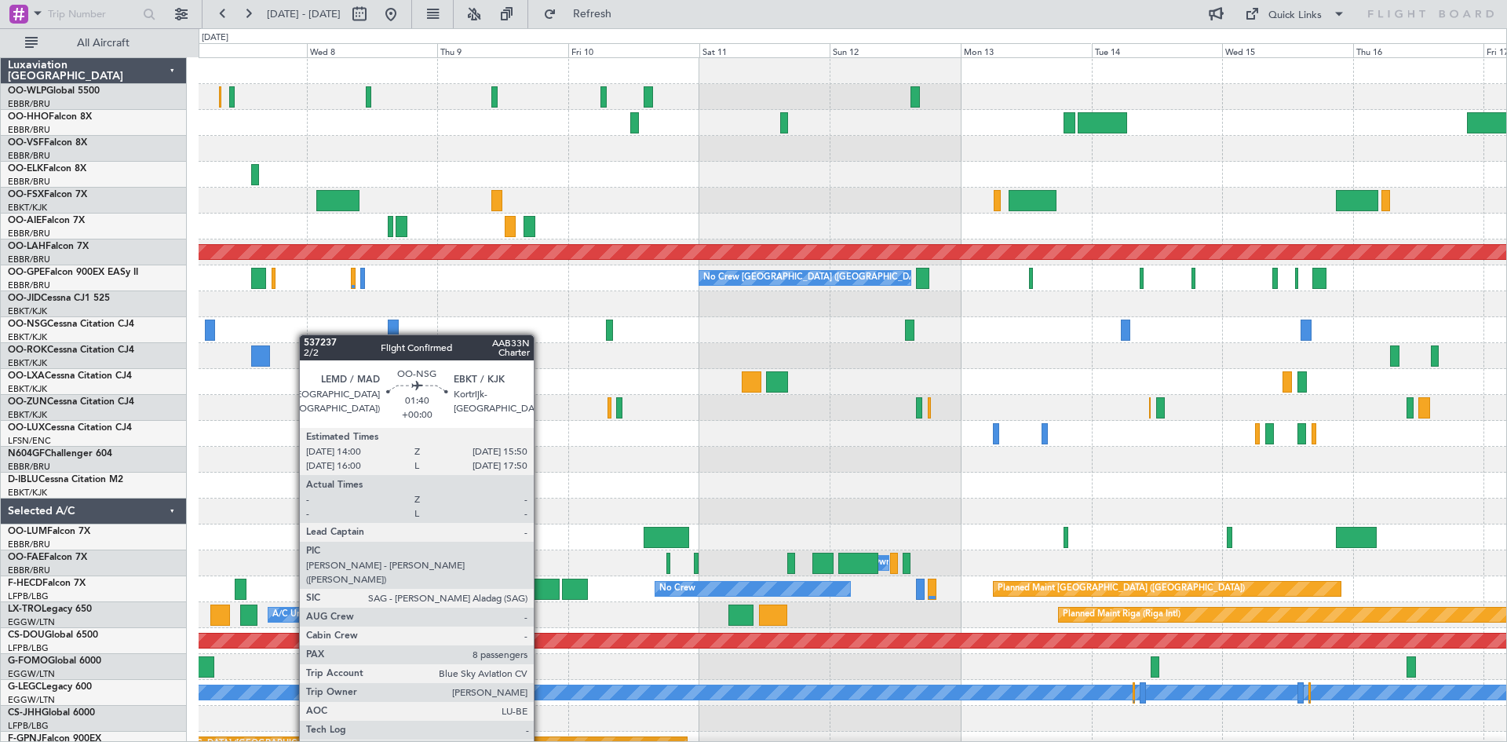
click at [0, 355] on div "Planned Maint Alton-st Louis (St Louis Regl) No Crew Brussels (Brussels Nationa…" at bounding box center [753, 384] width 1507 height 713
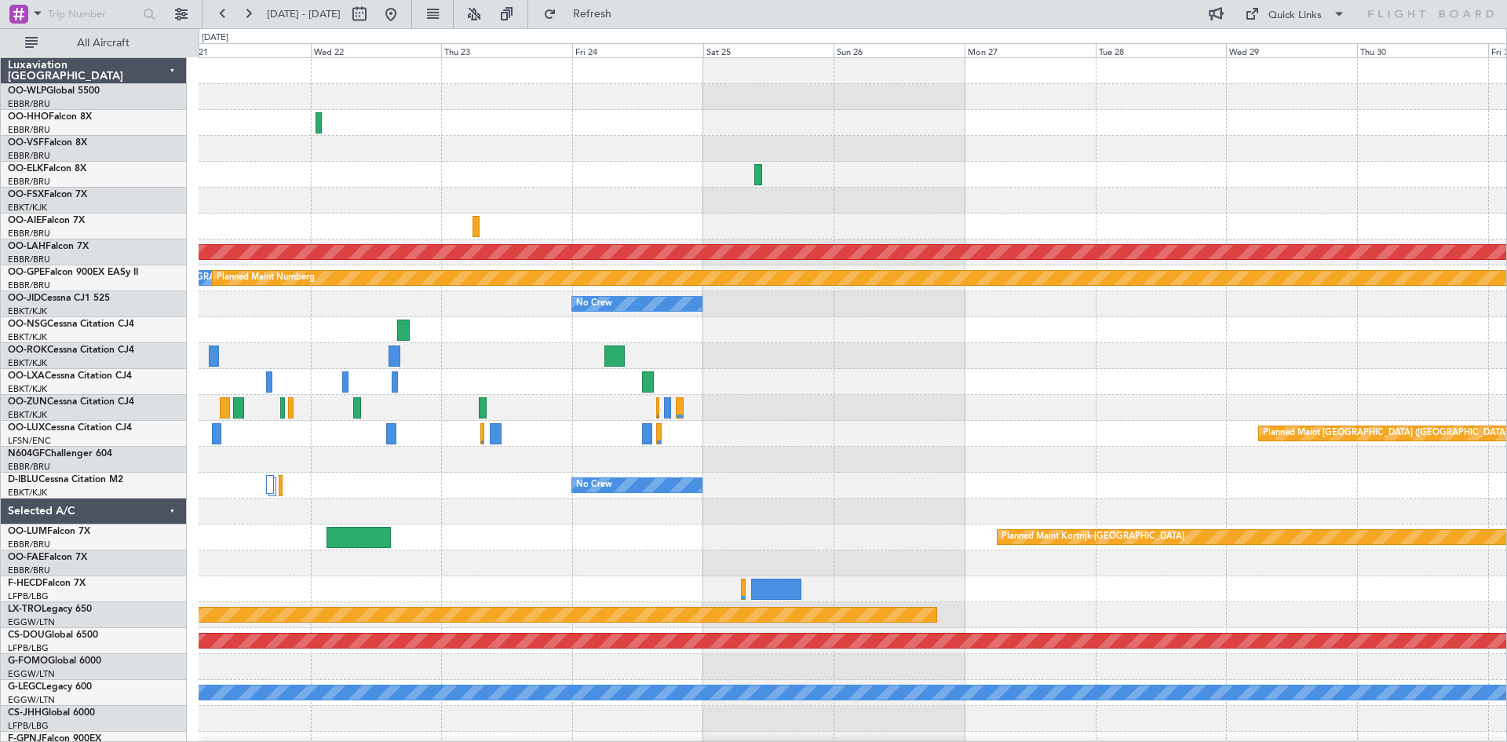
click at [446, 481] on div "Planned Maint Alton-st Louis (St Louis Regl) No Crew Brussels (Brussels Nationa…" at bounding box center [852, 472] width 1307 height 829
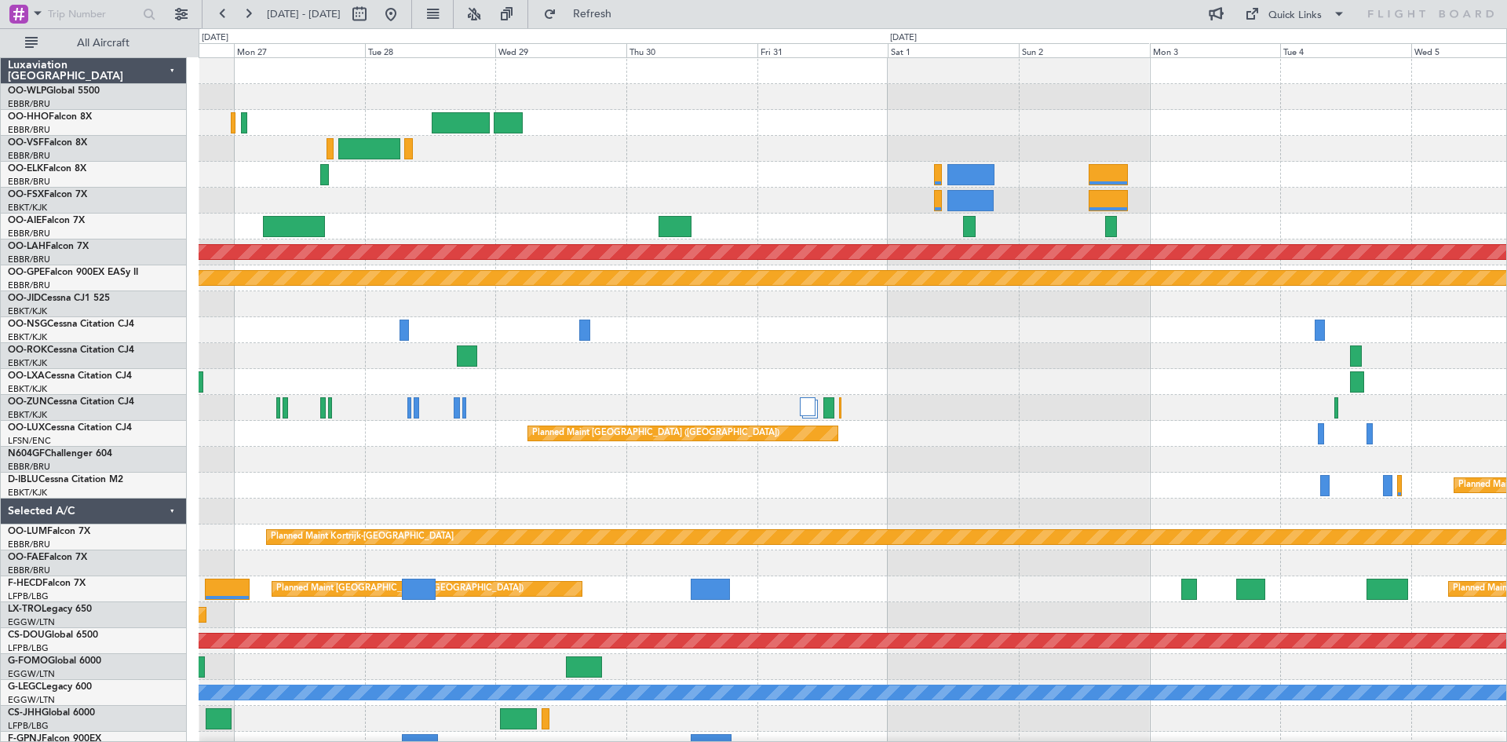
click at [961, 368] on div "Planned Maint Alton-st Louis (St Louis Regl) Planned Maint Nurnberg No Crew Bru…" at bounding box center [852, 459] width 1307 height 803
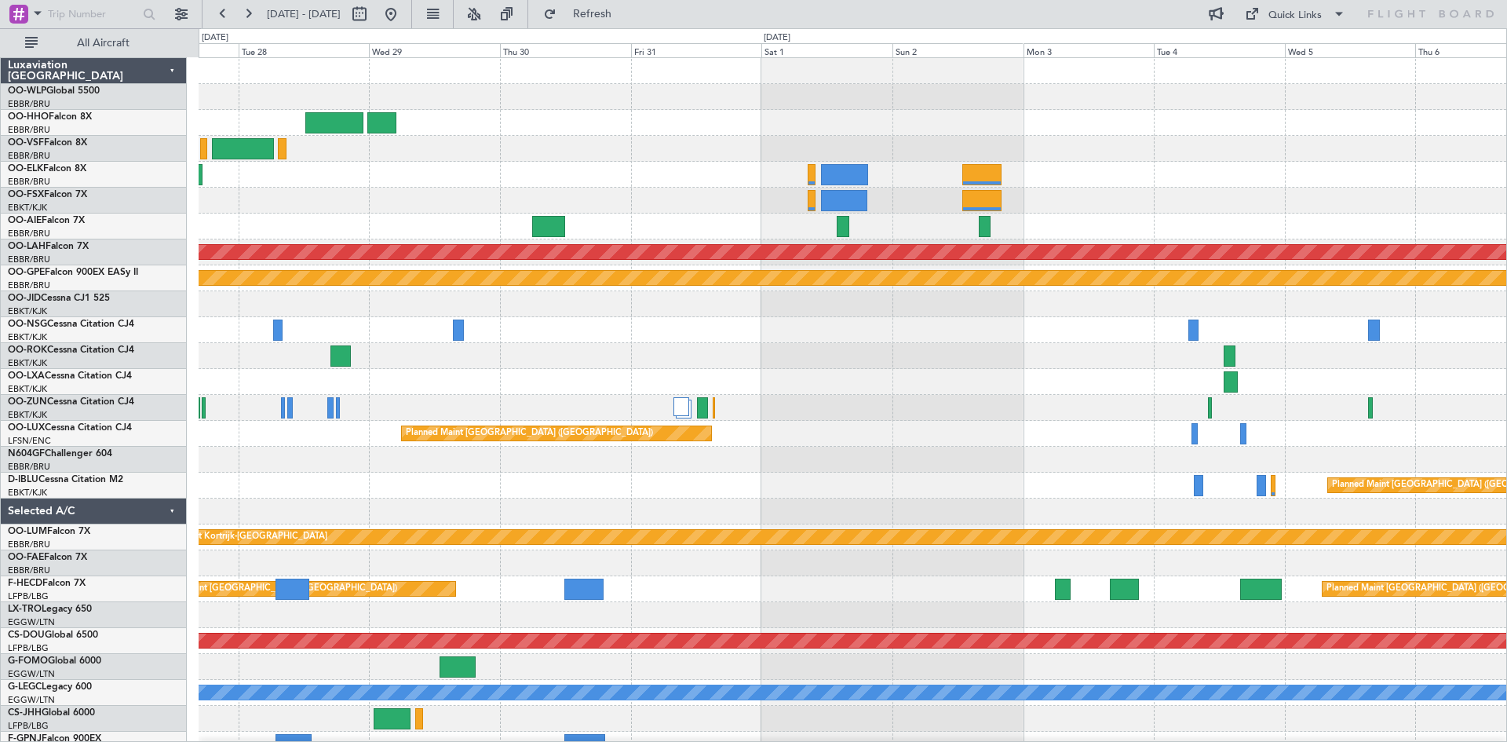
click at [1057, 213] on div "Planned Maint Alton-st Louis (St Louis Regl) Planned Maint Nurnberg No Crew Bru…" at bounding box center [852, 459] width 1307 height 803
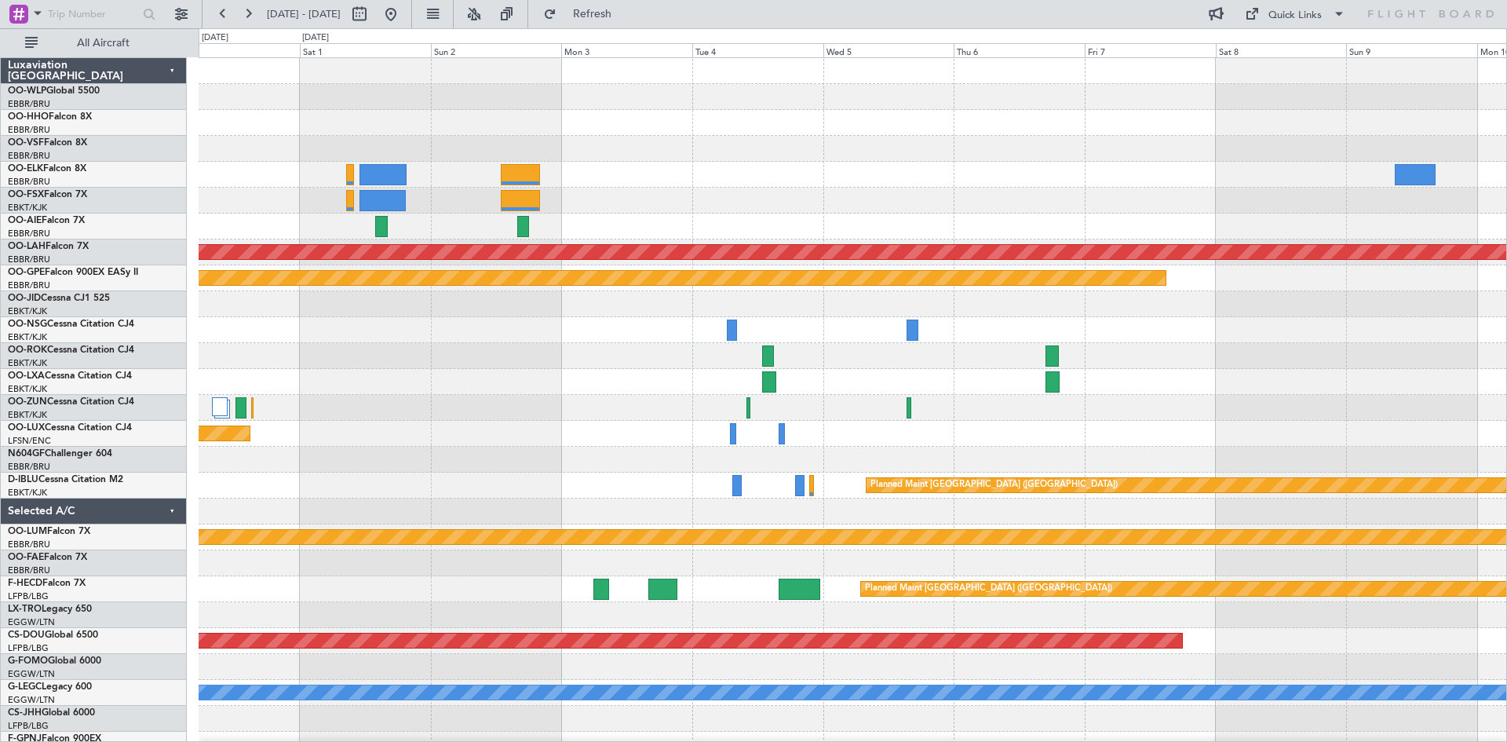
click at [716, 177] on div at bounding box center [852, 175] width 1307 height 26
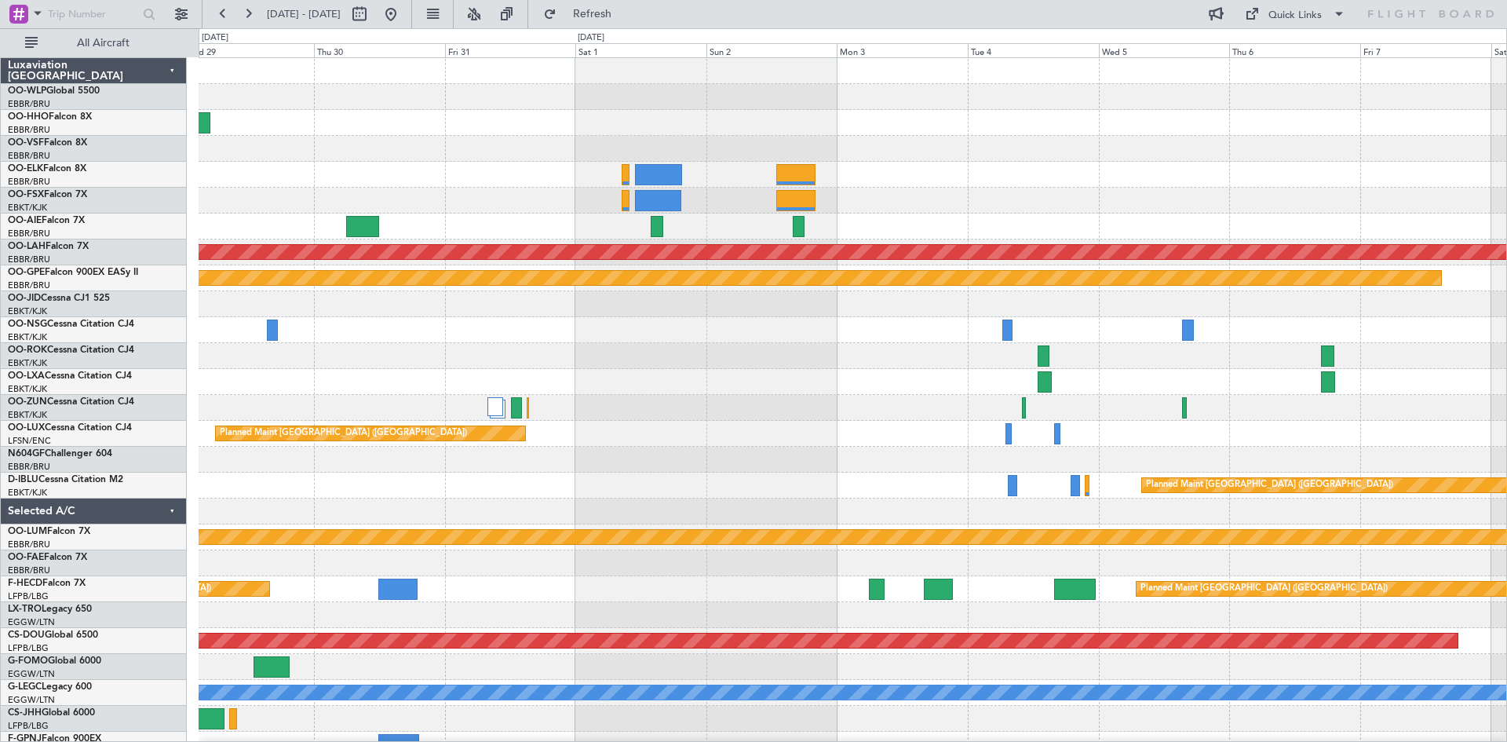
click at [834, 195] on div "Planned Maint Alton-st Louis (St Louis Regl) Planned Maint Nurnberg No Crew Bru…" at bounding box center [852, 459] width 1307 height 803
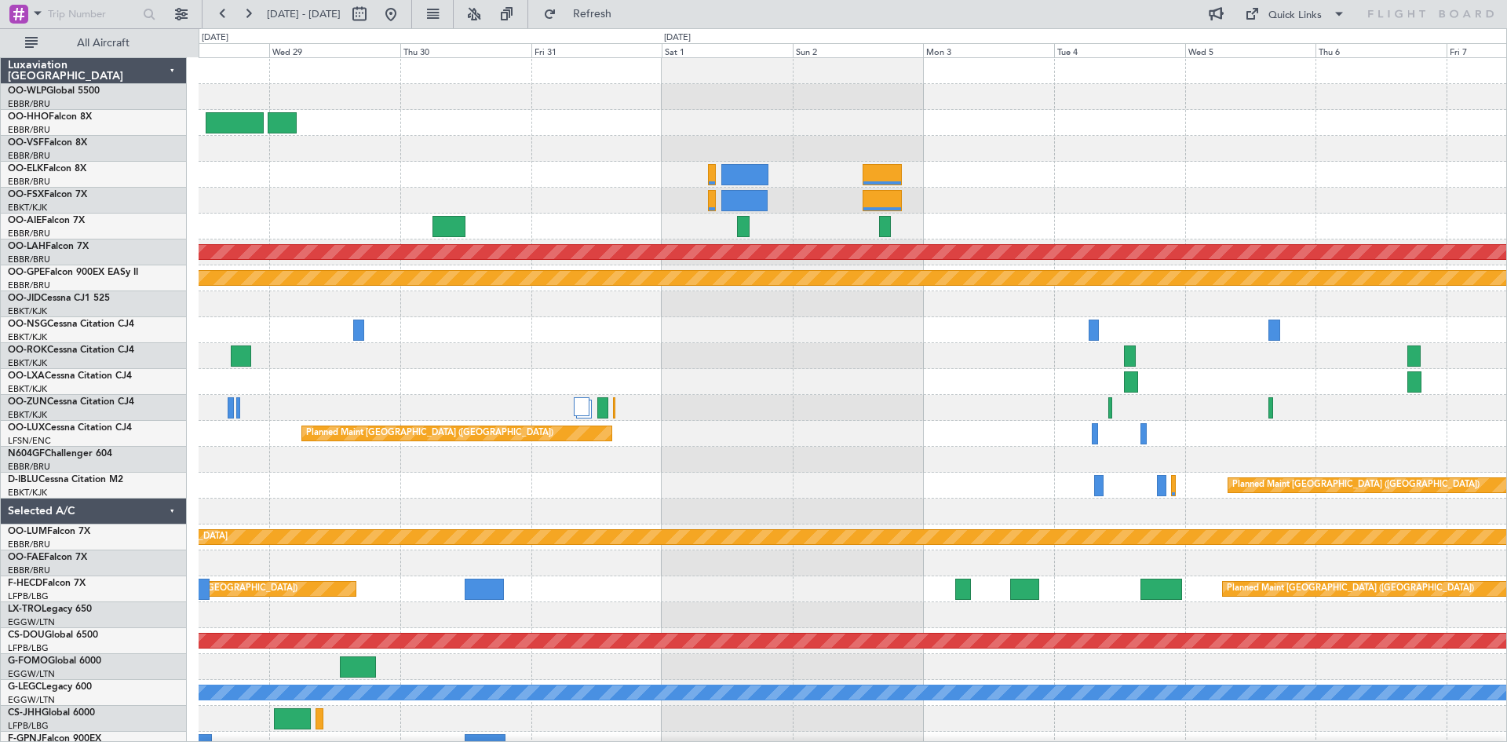
click at [789, 177] on div "Planned Maint Alton-st Louis (St Louis Regl) Planned Maint Nurnberg No Crew Bru…" at bounding box center [852, 459] width 1307 height 803
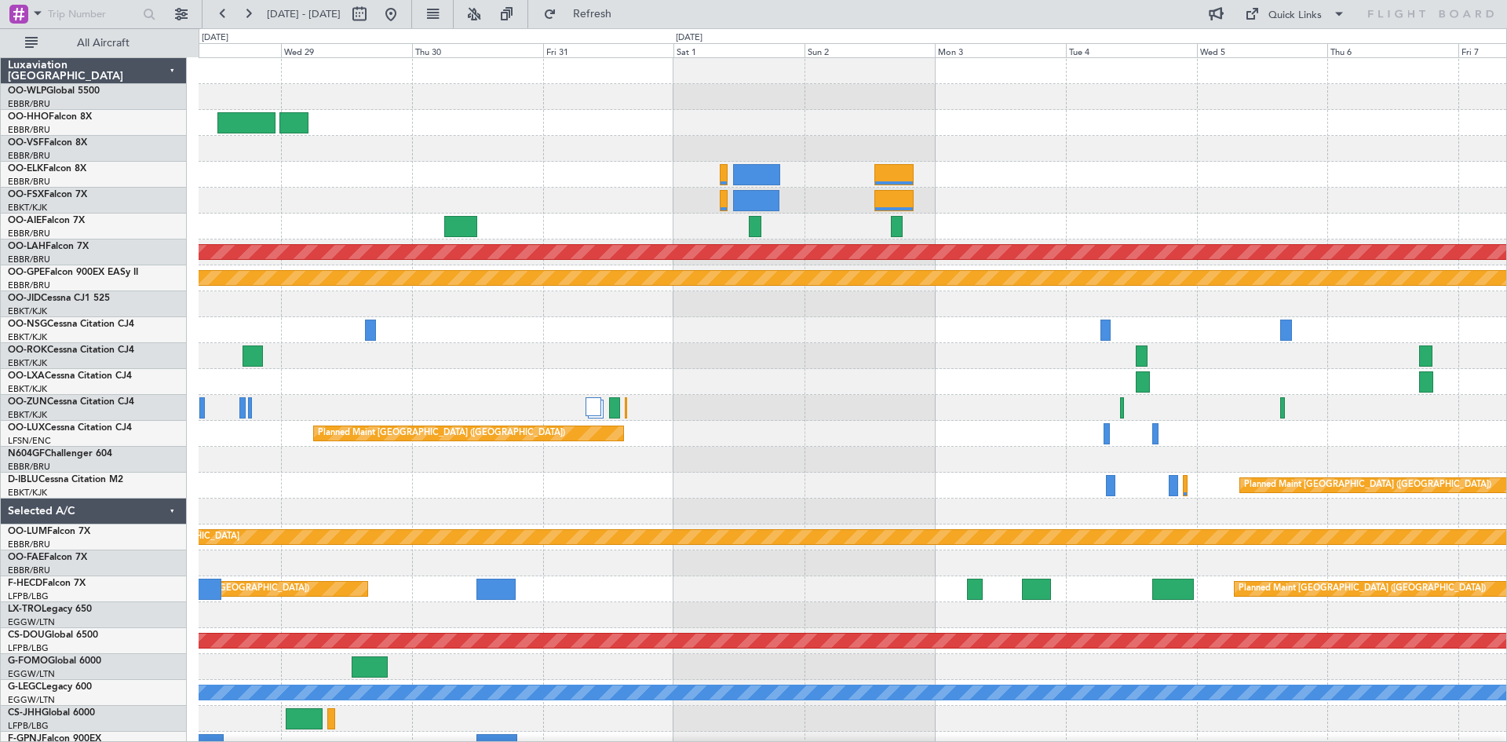
click at [797, 177] on div at bounding box center [852, 175] width 1307 height 26
click at [347, 21] on span "28 Oct 2025 - 07 Nov 2025" at bounding box center [304, 14] width 86 height 25
click at [372, 17] on button at bounding box center [359, 14] width 25 height 25
select select "10"
select select "2025"
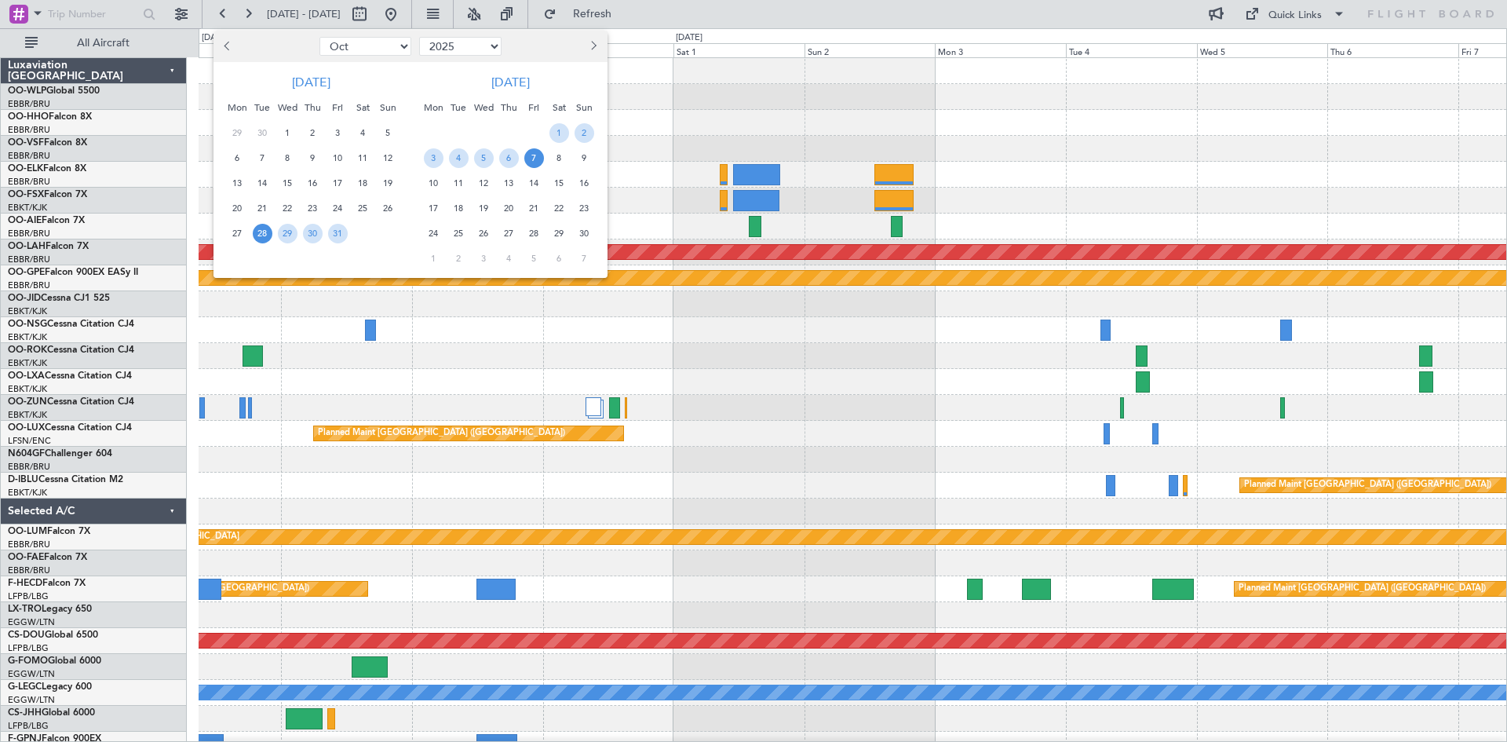
click at [265, 235] on span "28" at bounding box center [263, 234] width 20 height 20
click at [463, 184] on span "11" at bounding box center [459, 183] width 20 height 20
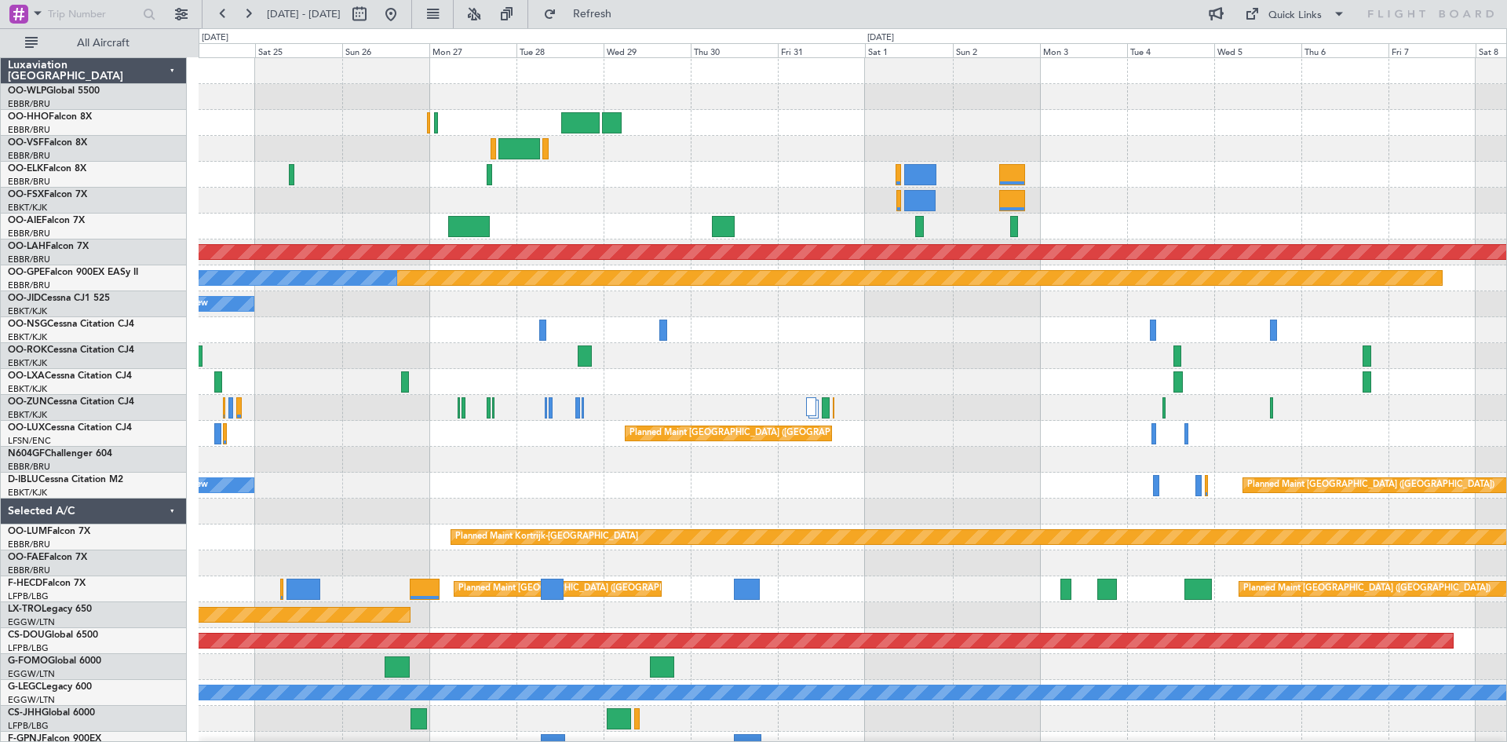
click at [702, 206] on div at bounding box center [852, 201] width 1307 height 26
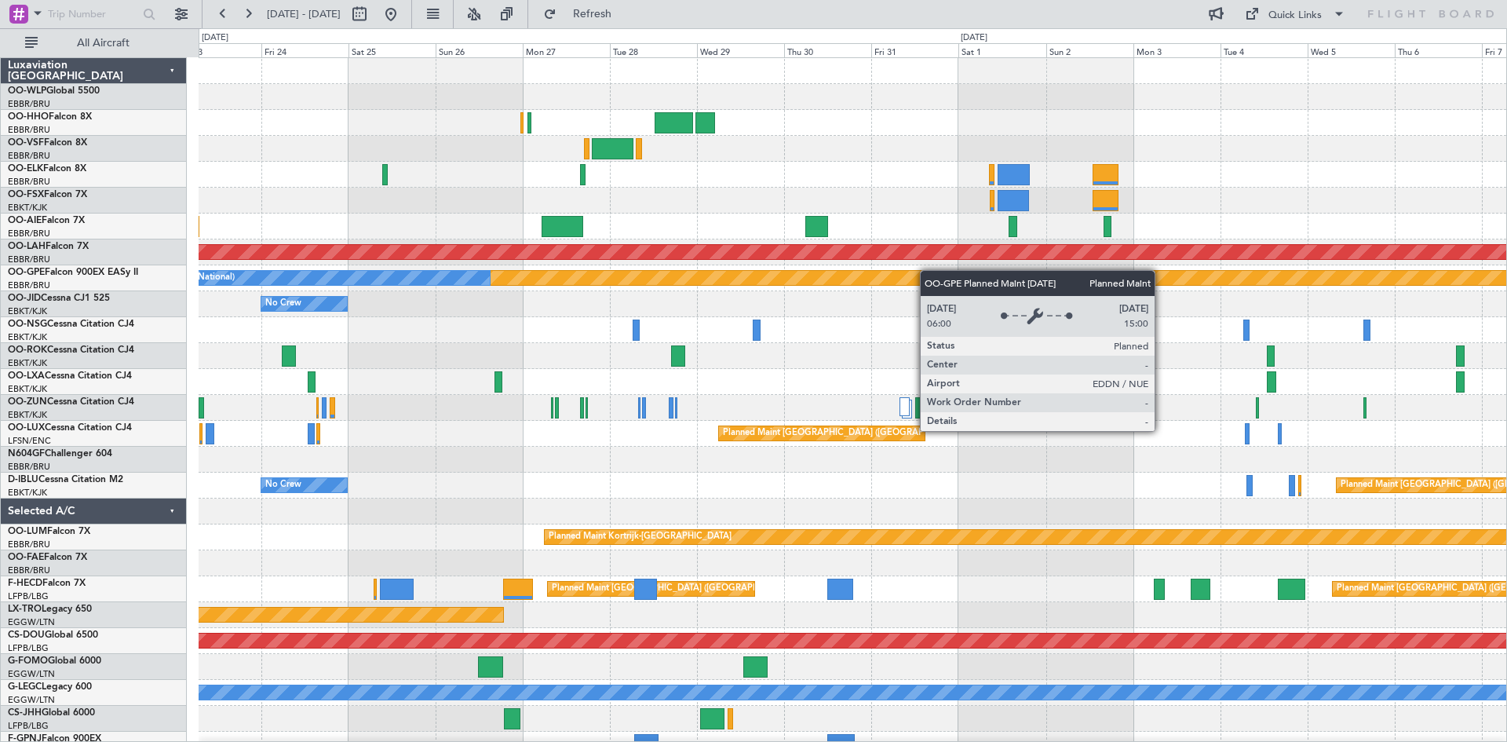
click at [939, 277] on div "Planned Maint Alton-st Louis (St Louis Regl) Planned Maint Nurnberg No Crew Bru…" at bounding box center [852, 459] width 1307 height 803
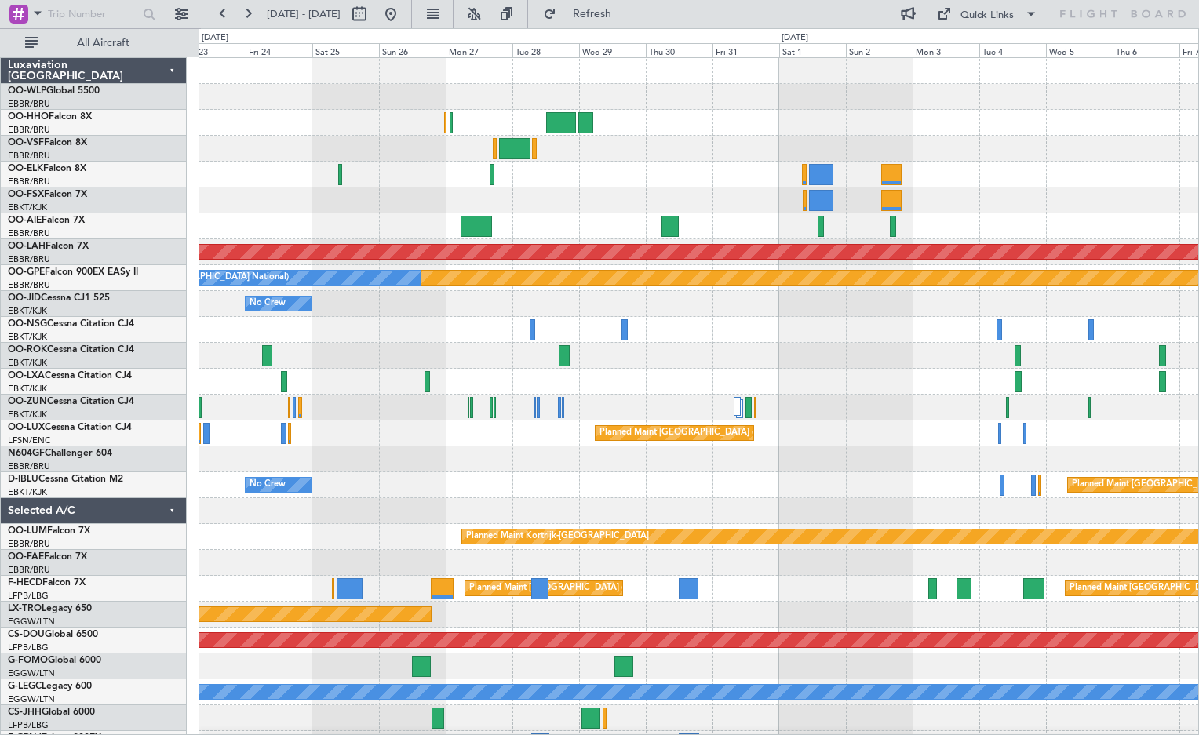
click at [417, 268] on div "Planned Maint Alton-st Louis (St Louis Regl) Planned Maint Nurnberg No Crew Bru…" at bounding box center [699, 459] width 1000 height 803
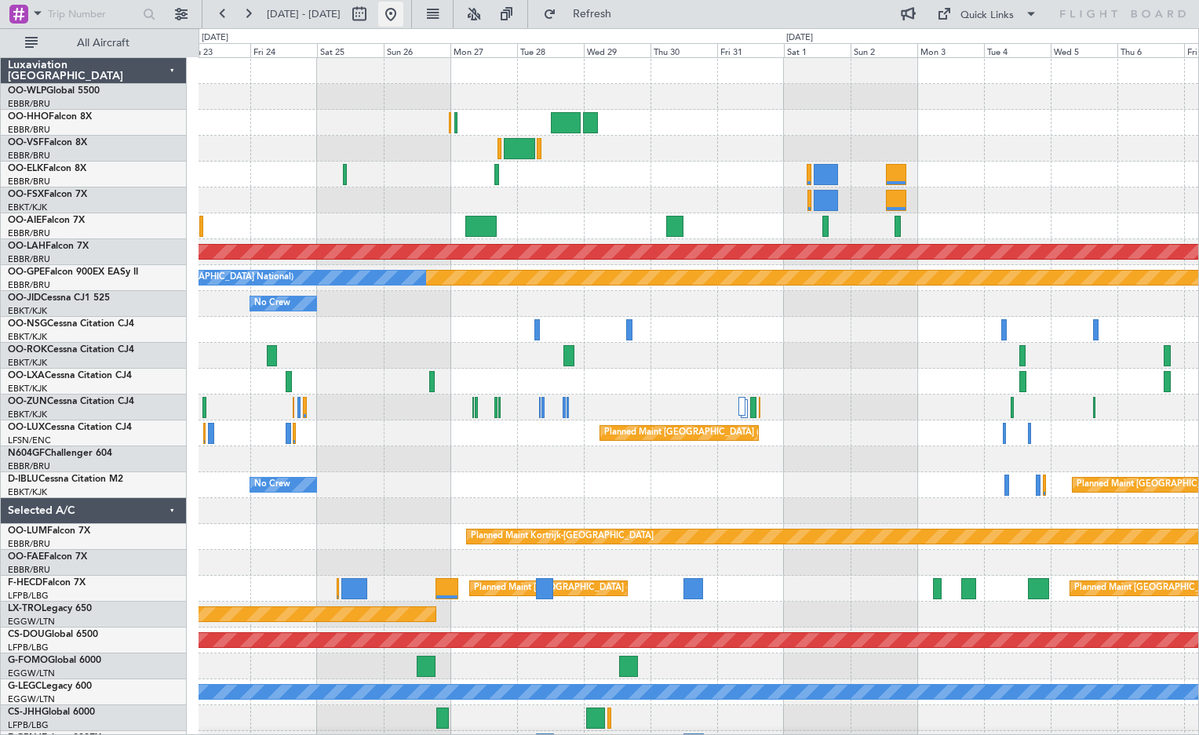
click at [403, 22] on button at bounding box center [390, 14] width 25 height 25
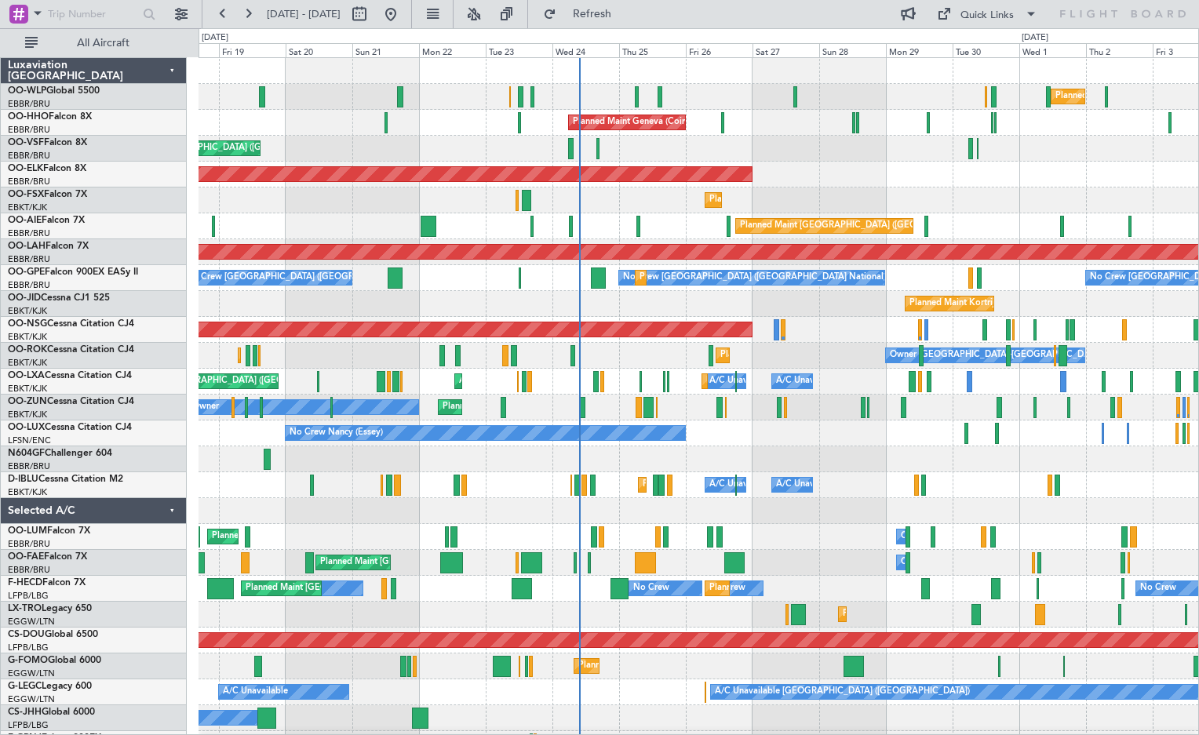
click at [788, 296] on div "Planned Maint Kortrijk-[GEOGRAPHIC_DATA]" at bounding box center [699, 304] width 1000 height 26
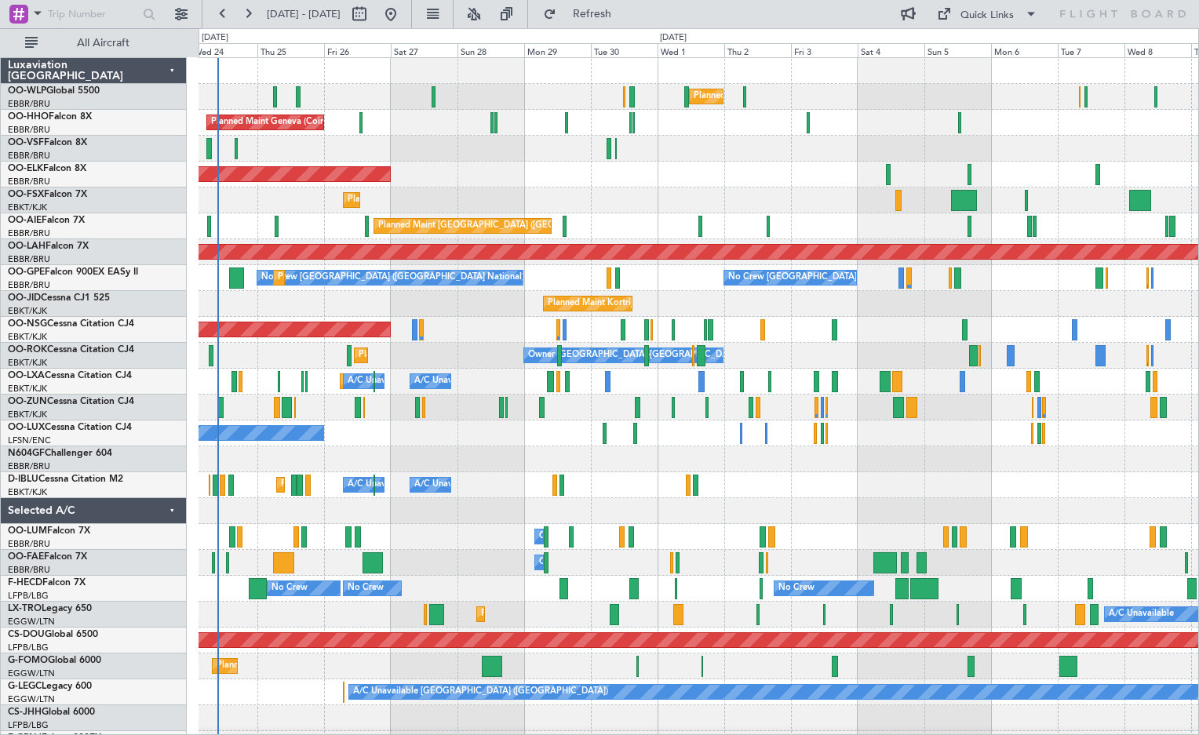
click at [556, 404] on div "Planned Maint Kortrijk-Wevelgem Owner" at bounding box center [699, 408] width 1000 height 26
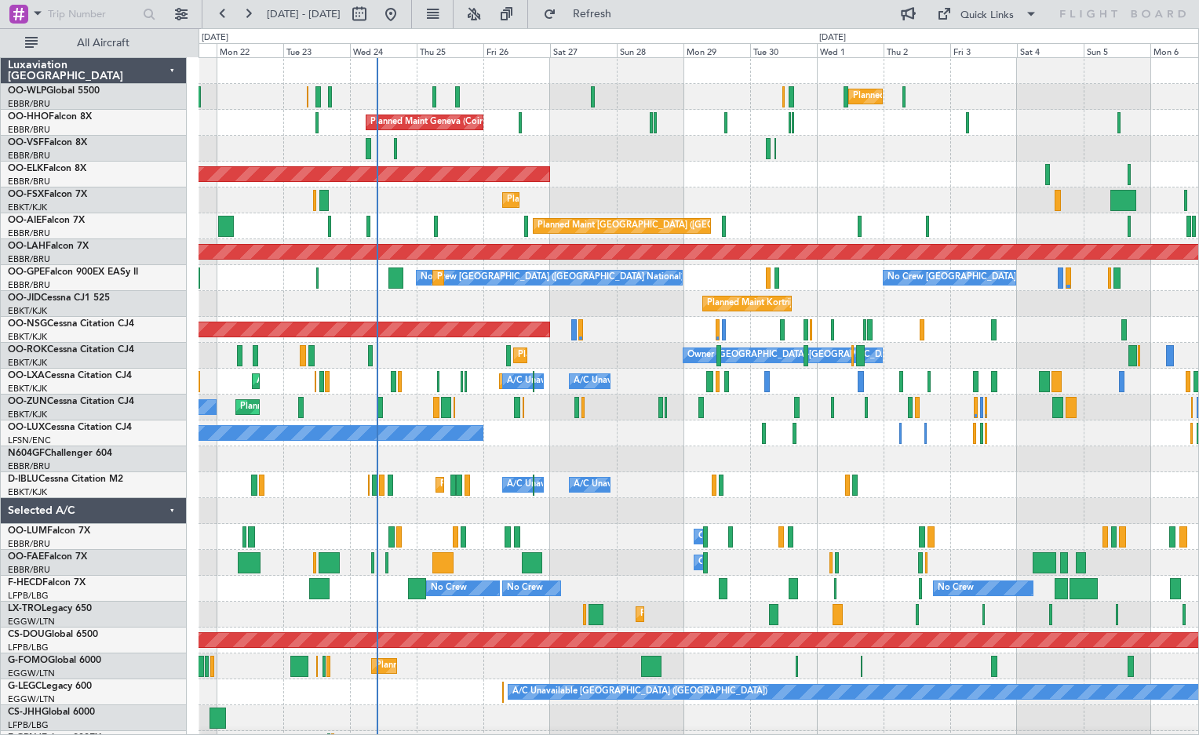
click at [496, 439] on div "Planned Maint Milan (Linate) Planned Maint Liege Planned Maint Geneva (Cointrin…" at bounding box center [699, 433] width 1000 height 751
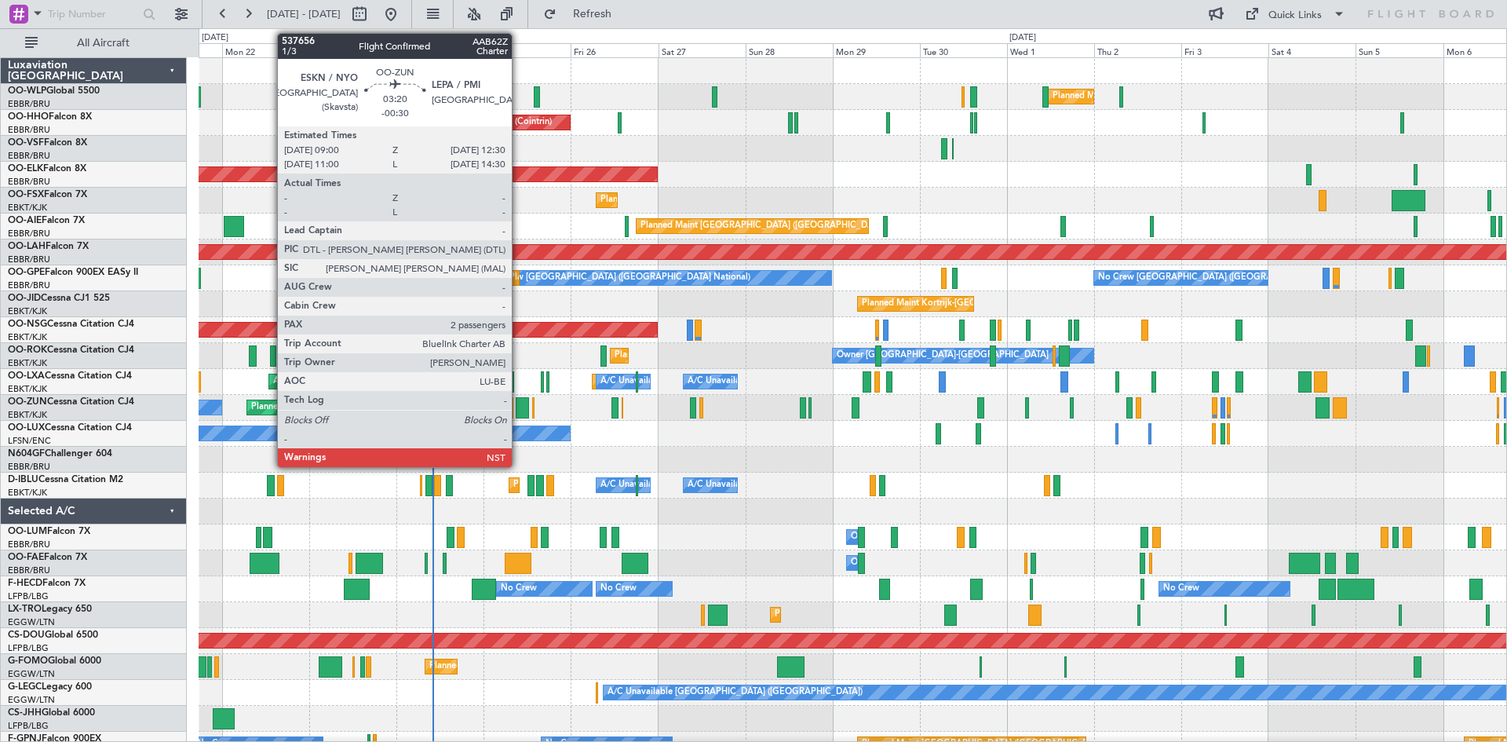
click at [519, 407] on div at bounding box center [522, 407] width 13 height 21
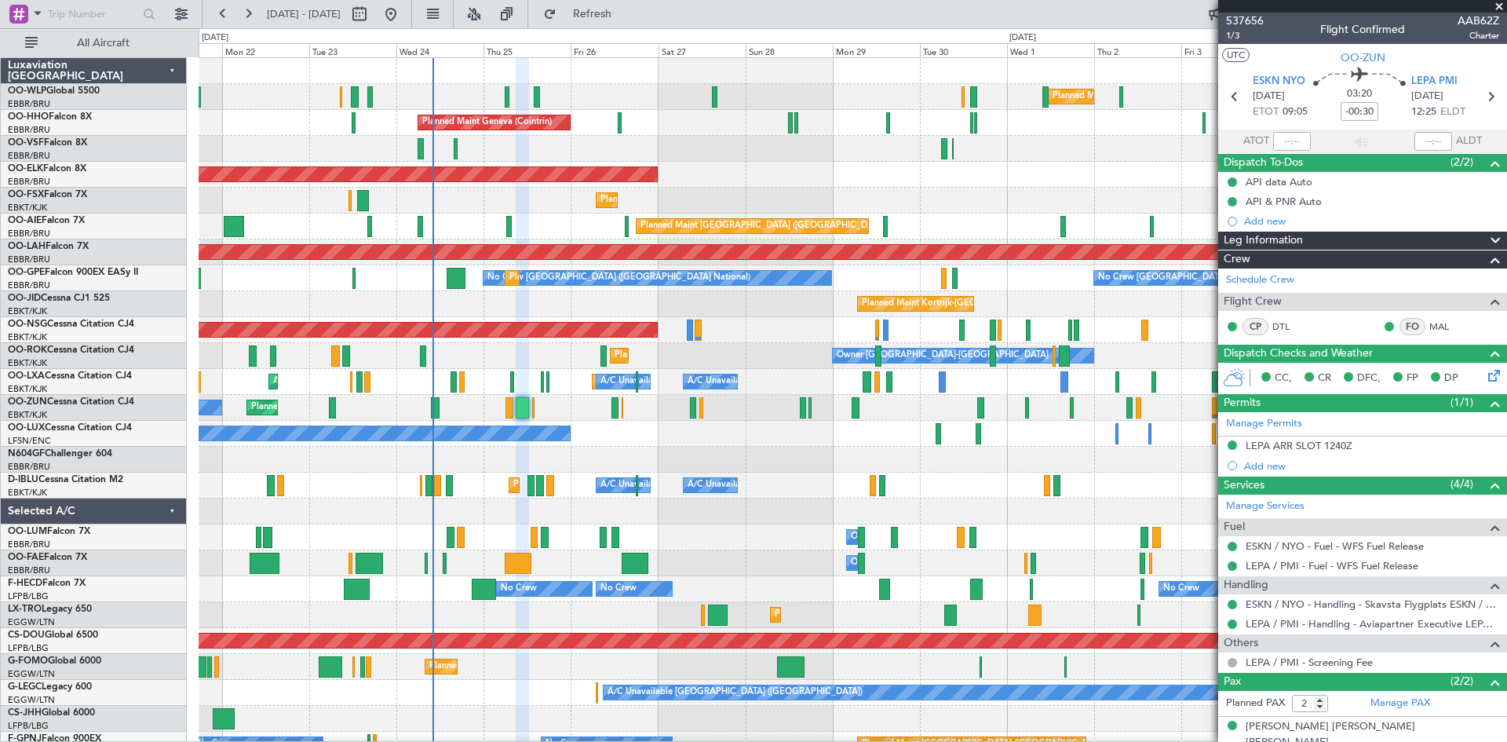
click at [1198, 4] on span at bounding box center [1499, 7] width 16 height 14
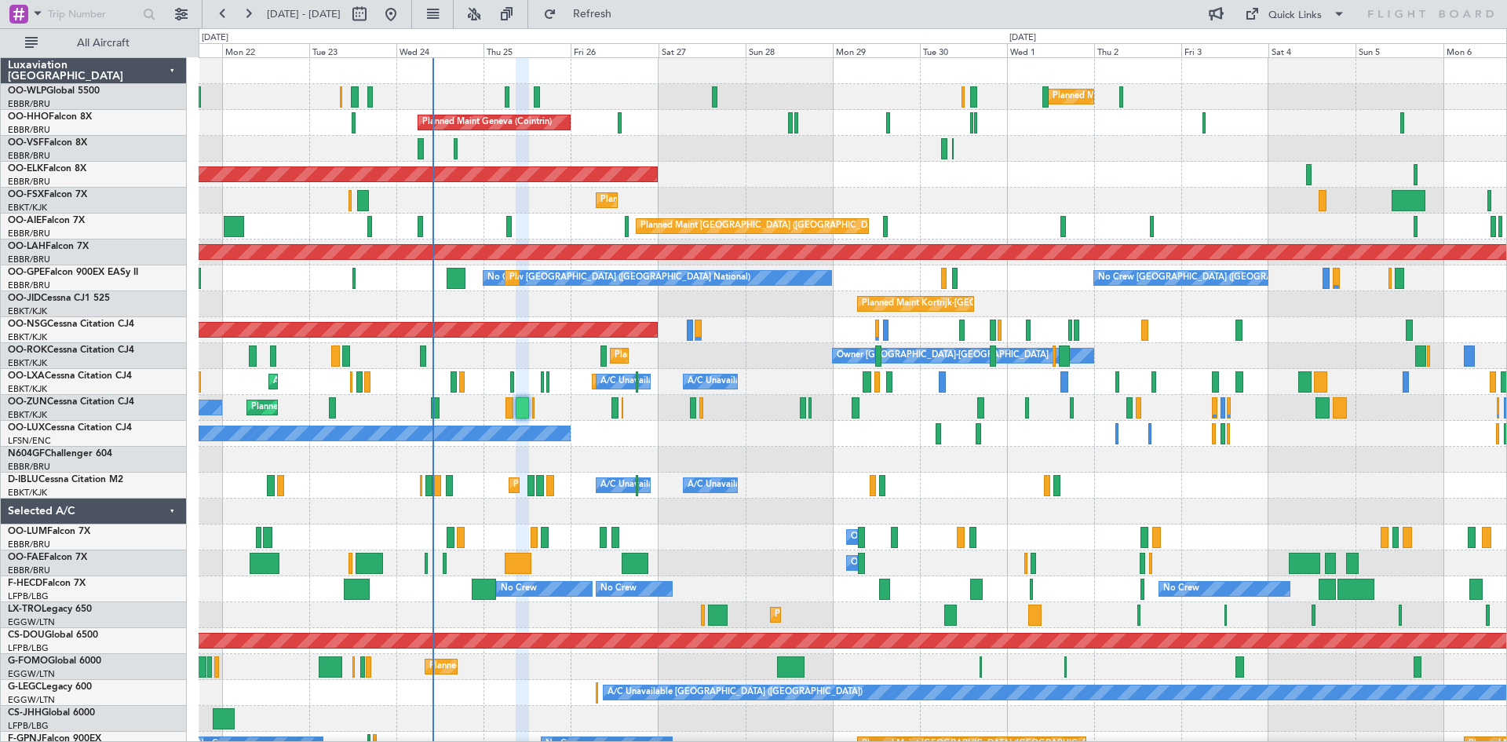
type input "0"
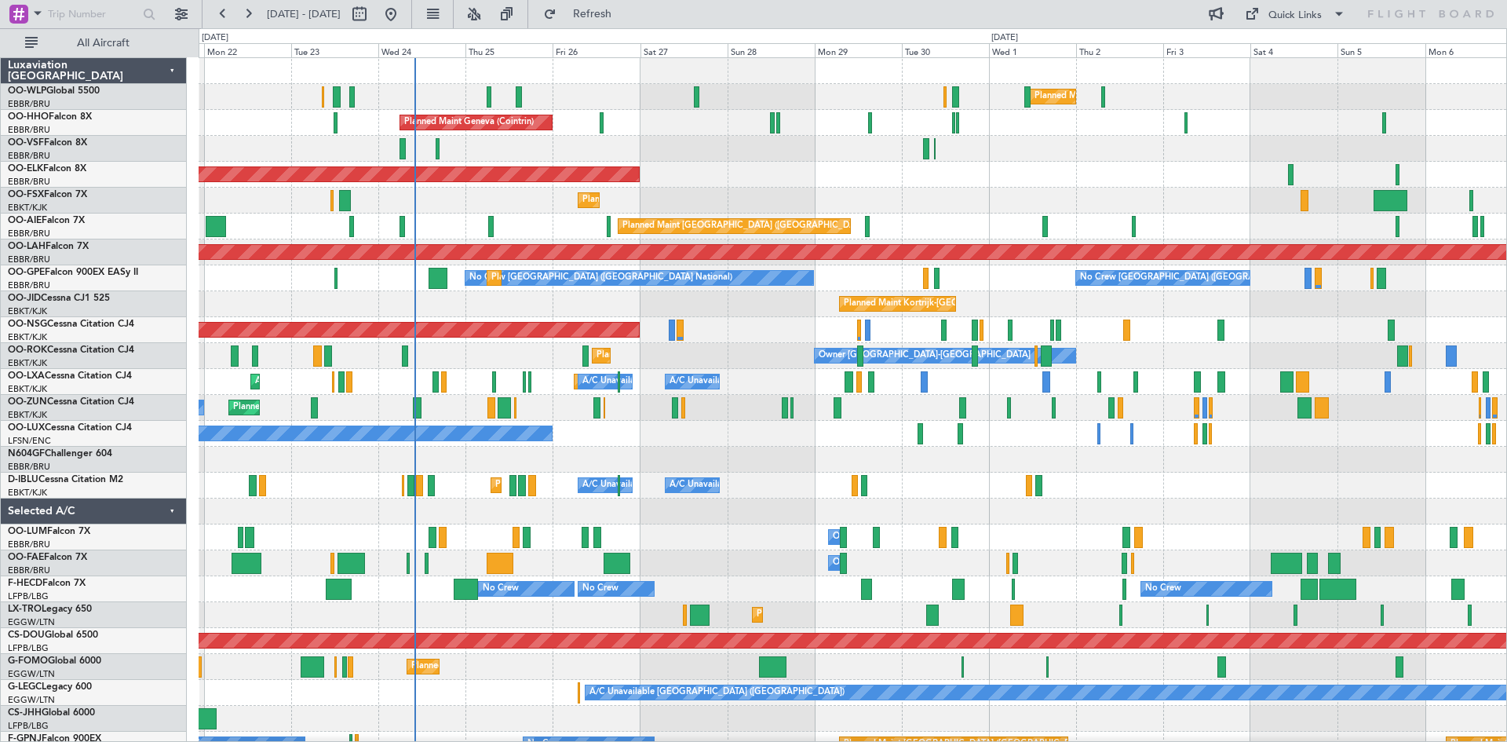
click at [1125, 236] on div "Planned Maint Milan (Linate) Planned Maint Liege Planned Maint Geneva (Cointrin…" at bounding box center [852, 433] width 1307 height 751
click at [618, 16] on span "Refresh" at bounding box center [593, 14] width 66 height 11
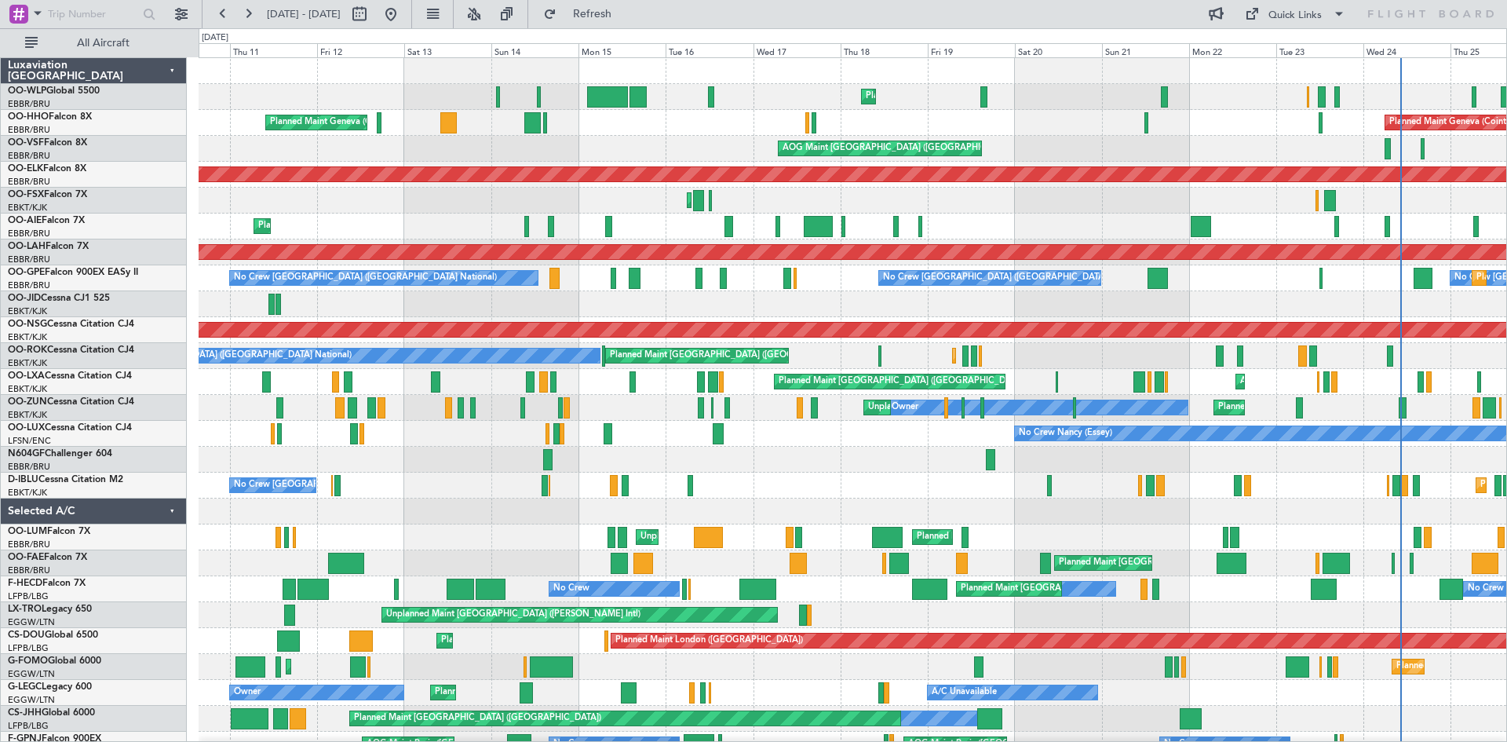
click at [1198, 378] on div "Planned Maint Liege Planned Maint Geneva (Cointrin) Planned Maint Geneva (Coint…" at bounding box center [852, 433] width 1307 height 751
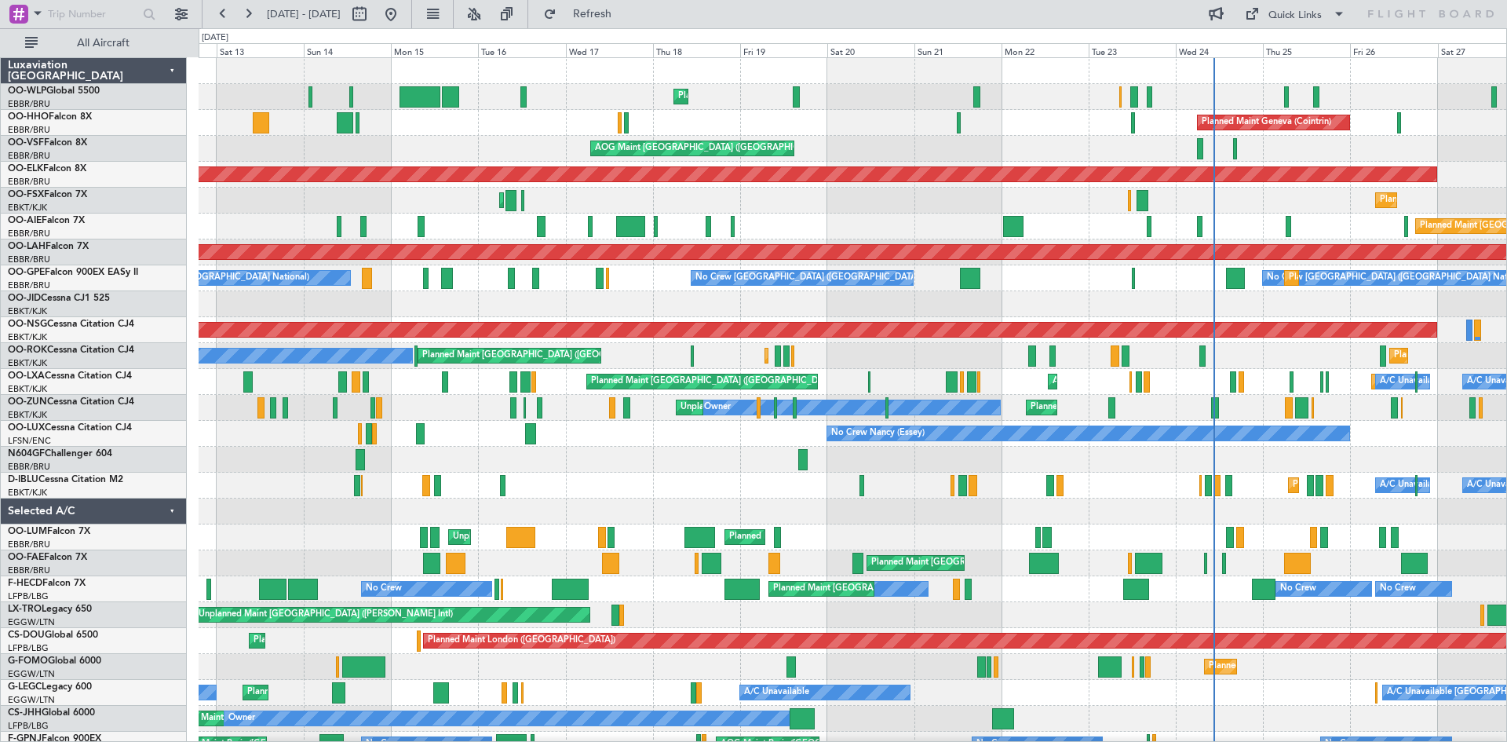
click at [810, 498] on div at bounding box center [852, 511] width 1307 height 26
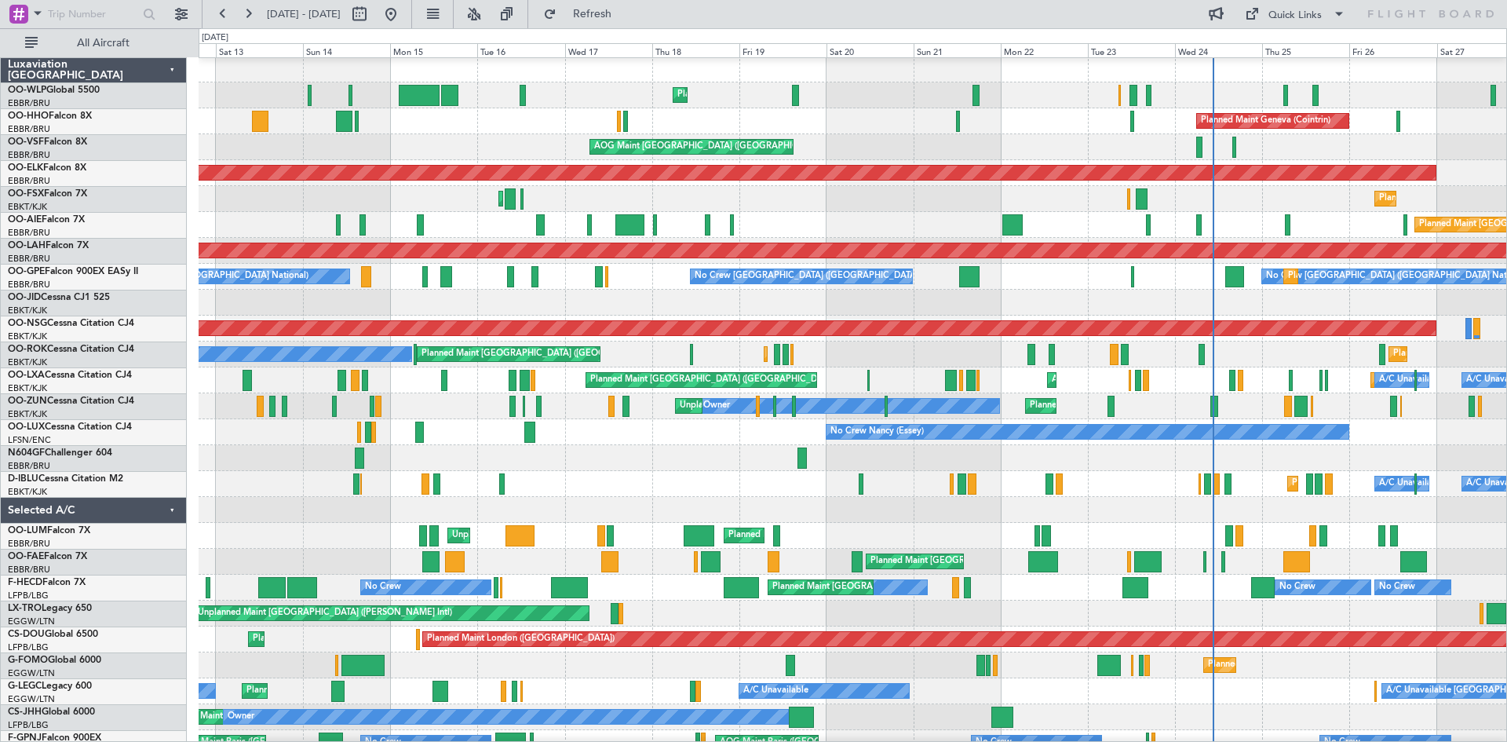
scroll to position [2, 0]
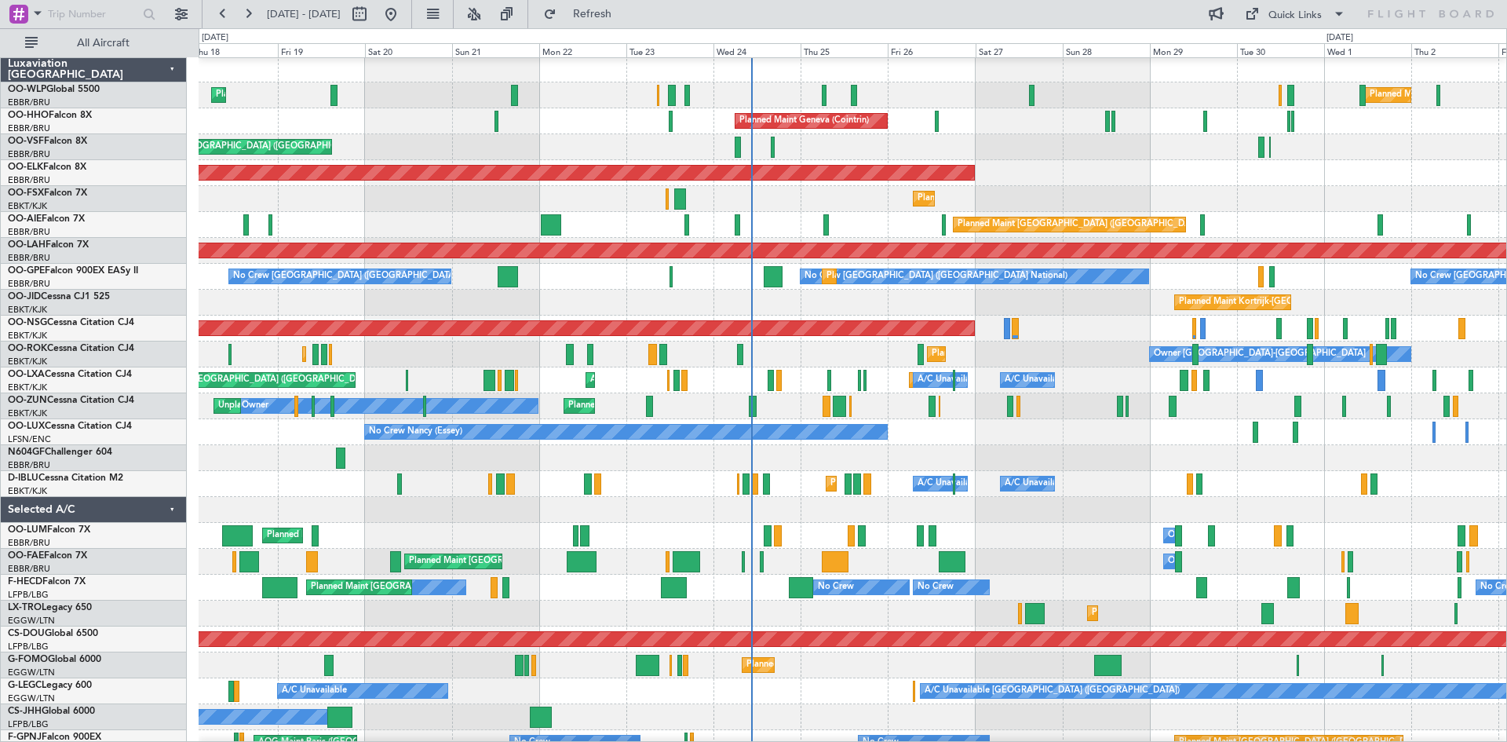
click at [282, 499] on div at bounding box center [852, 510] width 1307 height 26
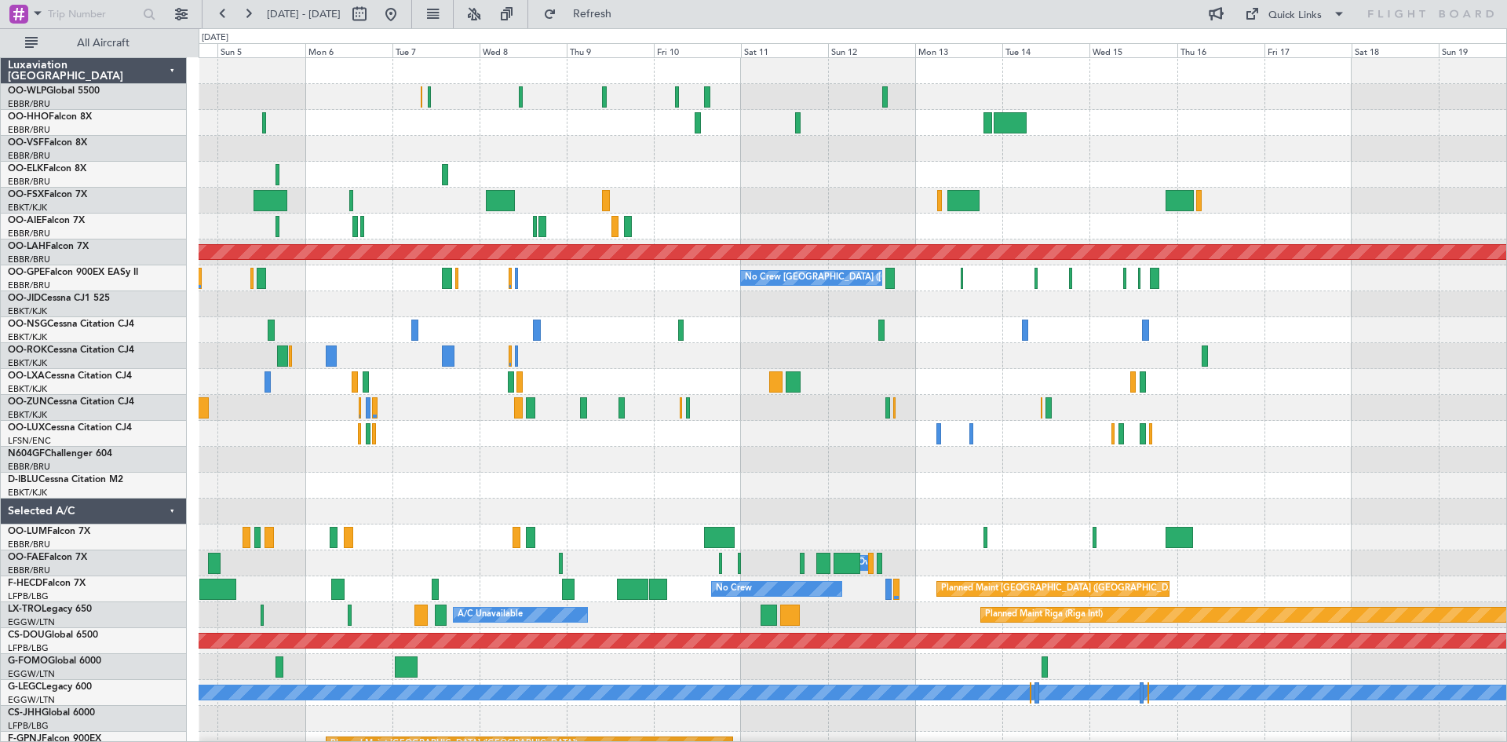
scroll to position [0, 0]
click at [0, 509] on div "Planned Maint Milan (Linate) Planned Maint Alton-st Louis (St Louis Regl) No Cr…" at bounding box center [753, 384] width 1507 height 713
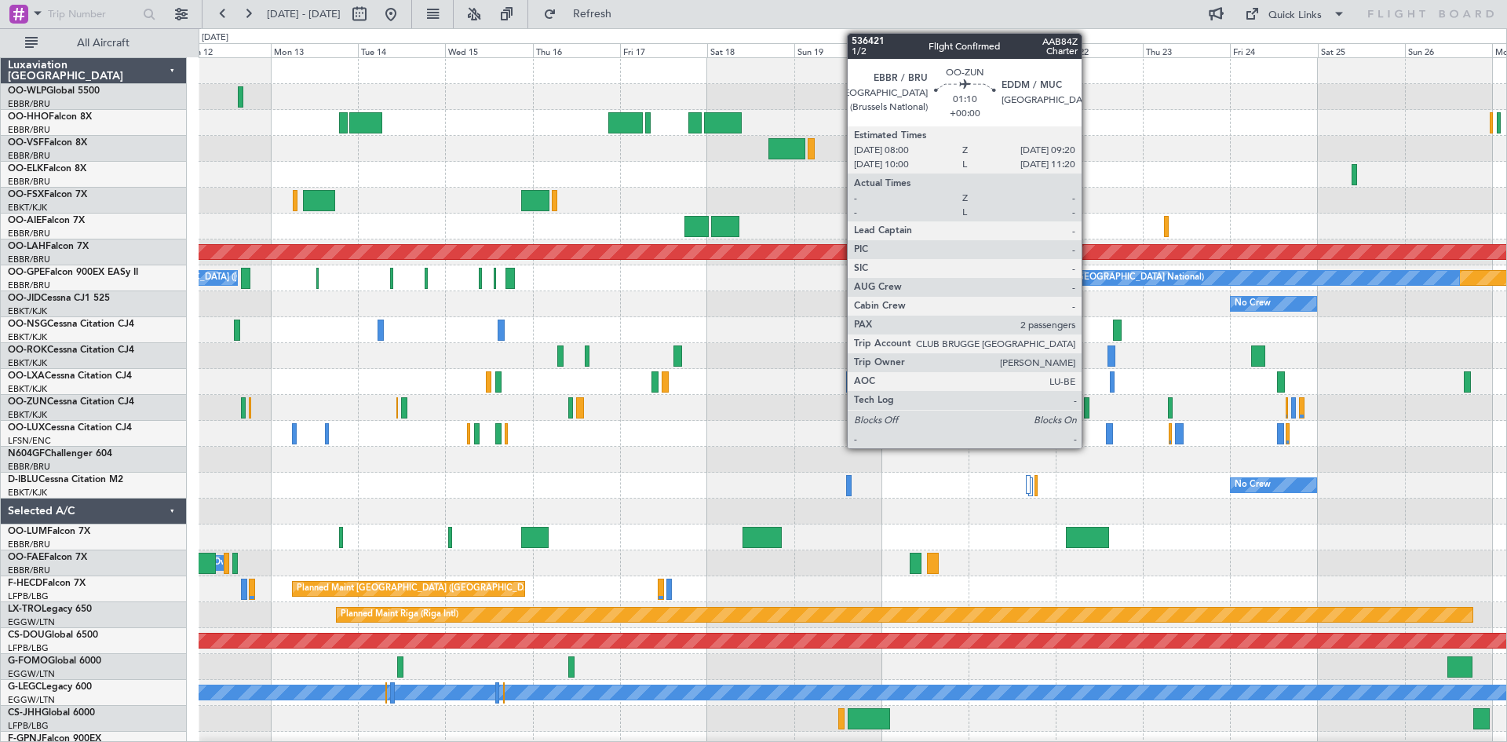
click at [1088, 415] on div at bounding box center [1086, 407] width 5 height 21
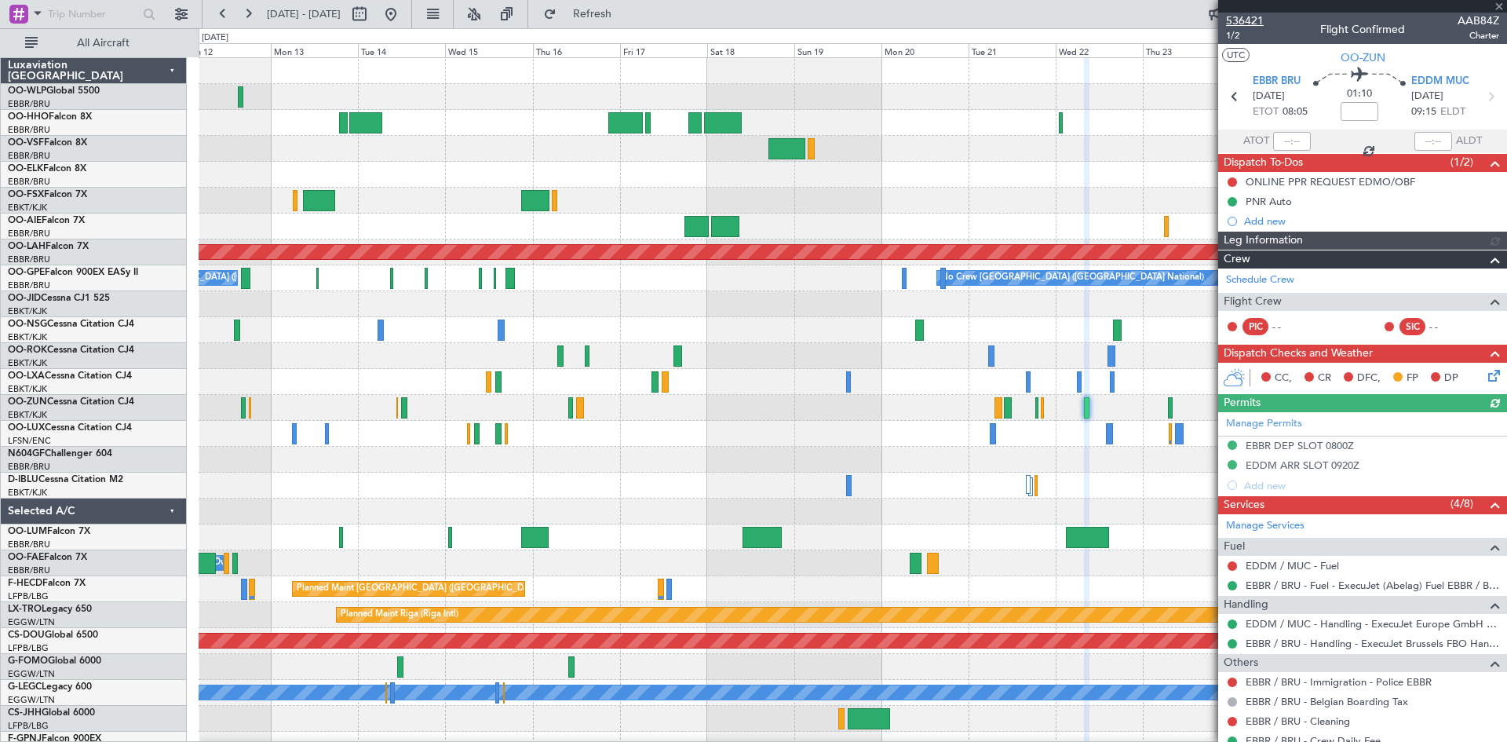
click at [1249, 19] on span "536421" at bounding box center [1245, 21] width 38 height 16
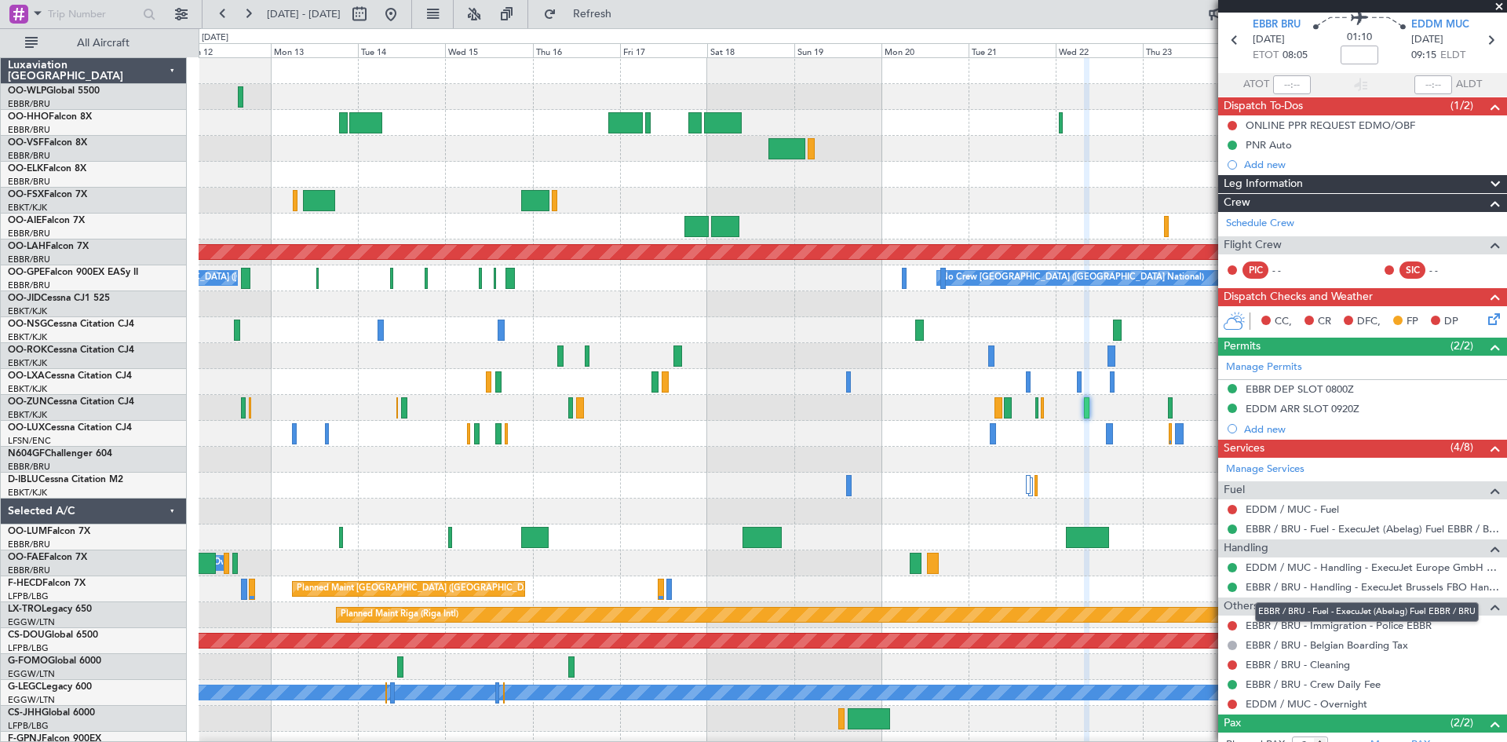
scroll to position [78, 0]
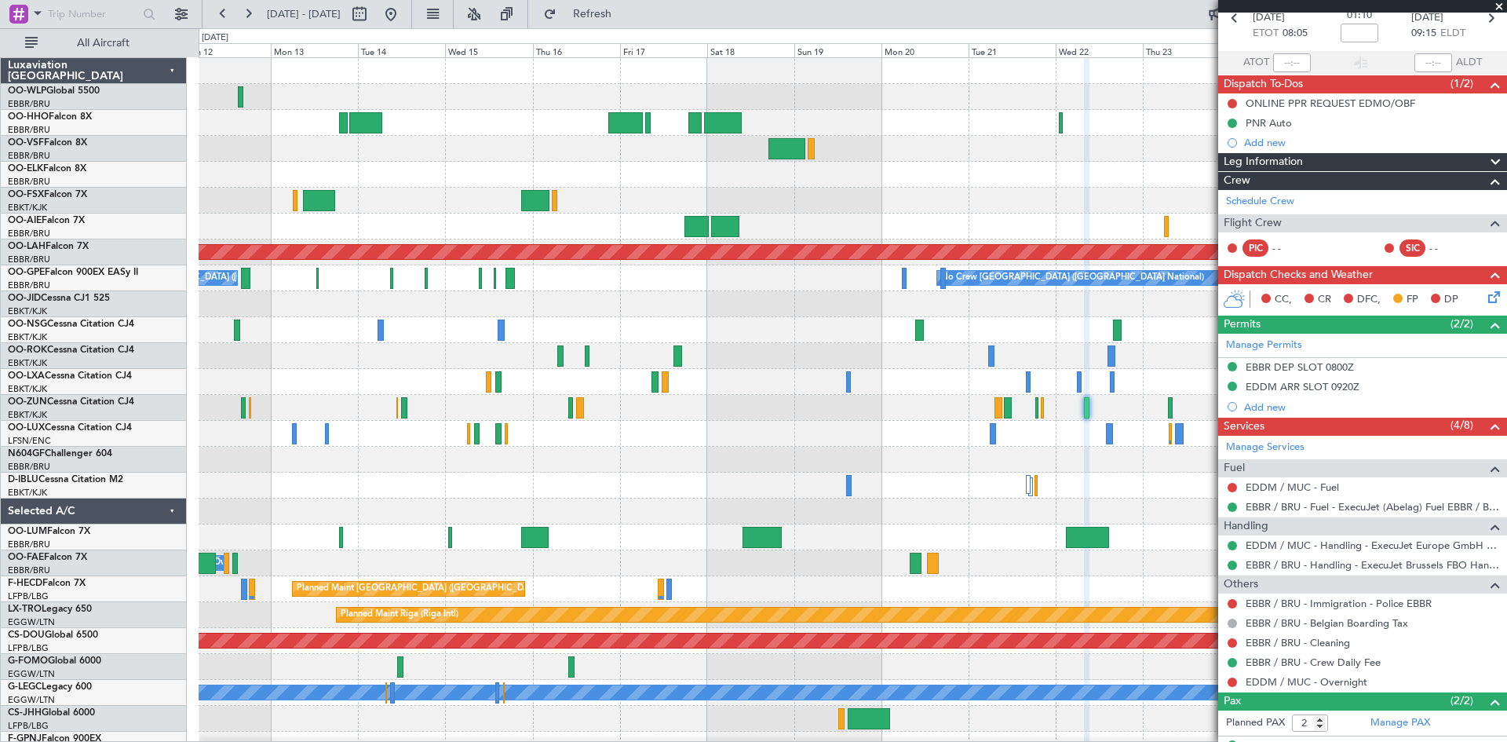
click at [1498, 9] on span at bounding box center [1499, 7] width 16 height 14
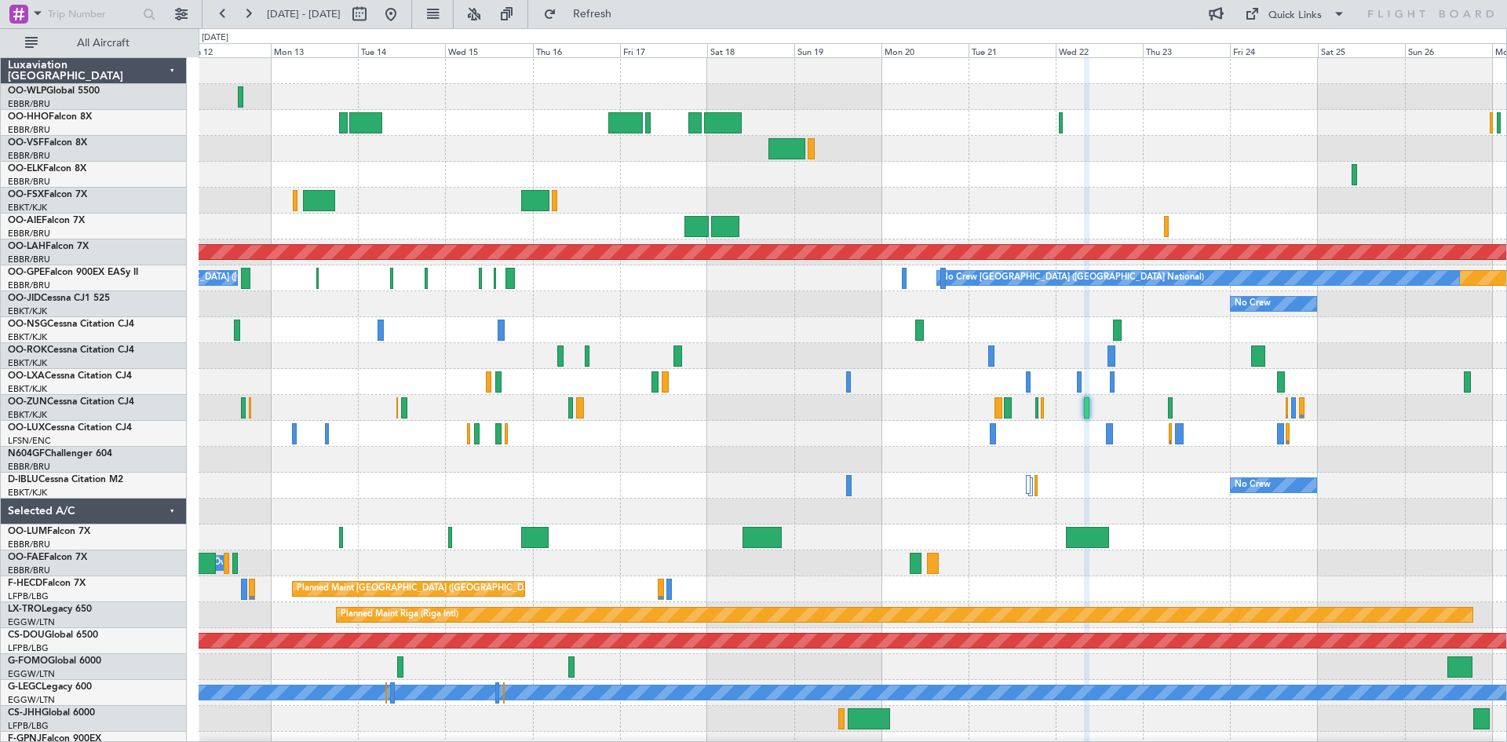
type input "0"
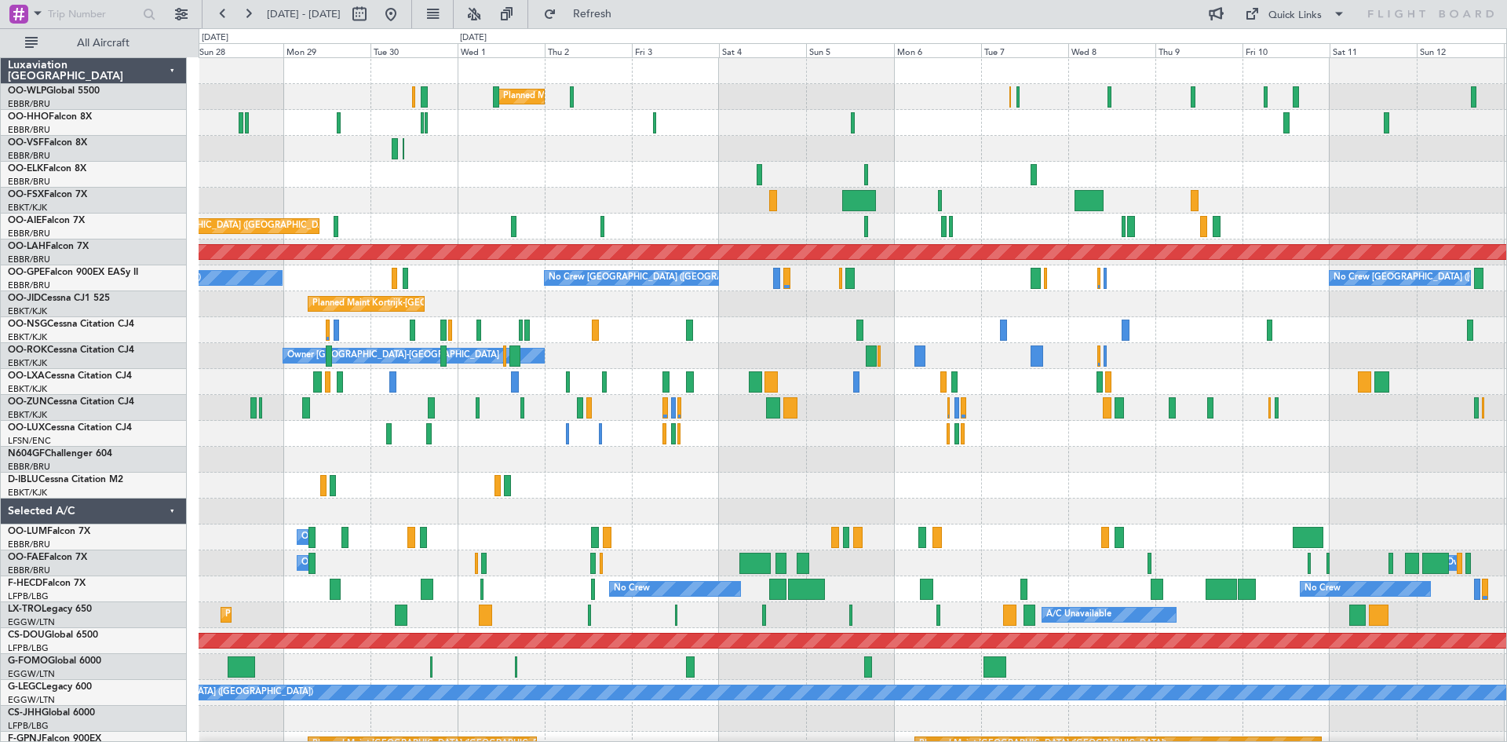
click at [1506, 487] on html "12 Oct 2025 - 27 Oct 2025 Refresh Quick Links All Aircraft Planned Maint Milan …" at bounding box center [753, 371] width 1507 height 742
